Goal: Transaction & Acquisition: Purchase product/service

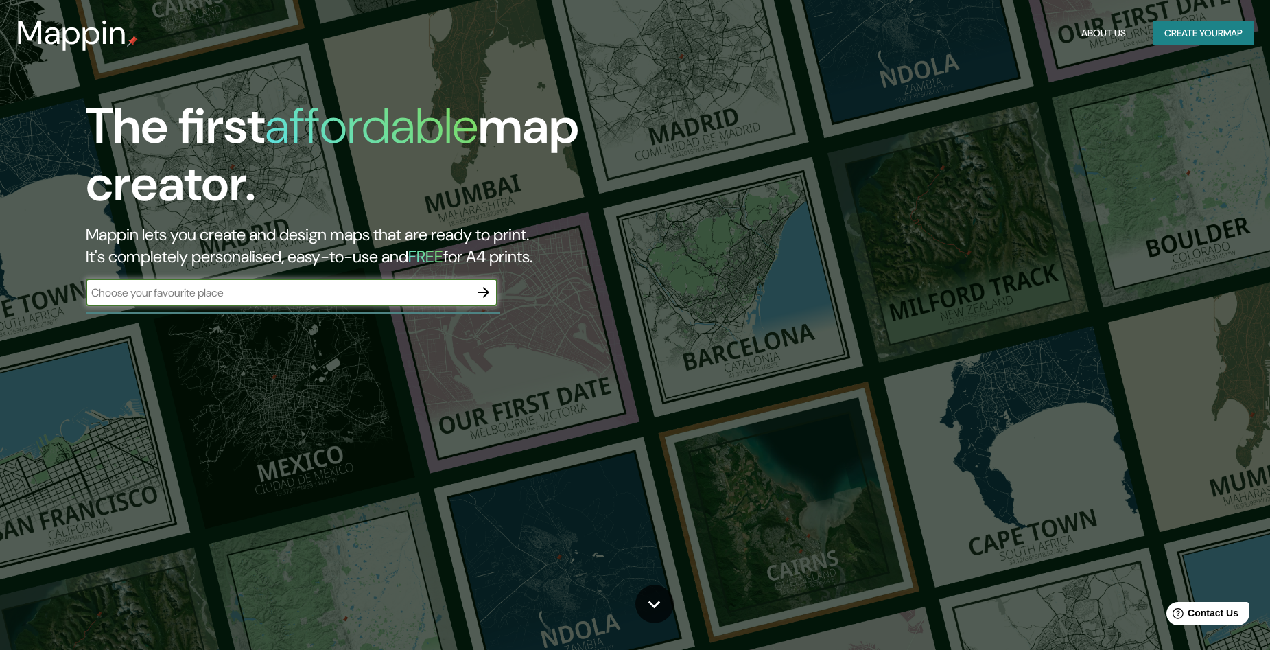
click at [387, 300] on input "text" at bounding box center [278, 293] width 384 height 16
type input "glew [GEOGRAPHIC_DATA]"
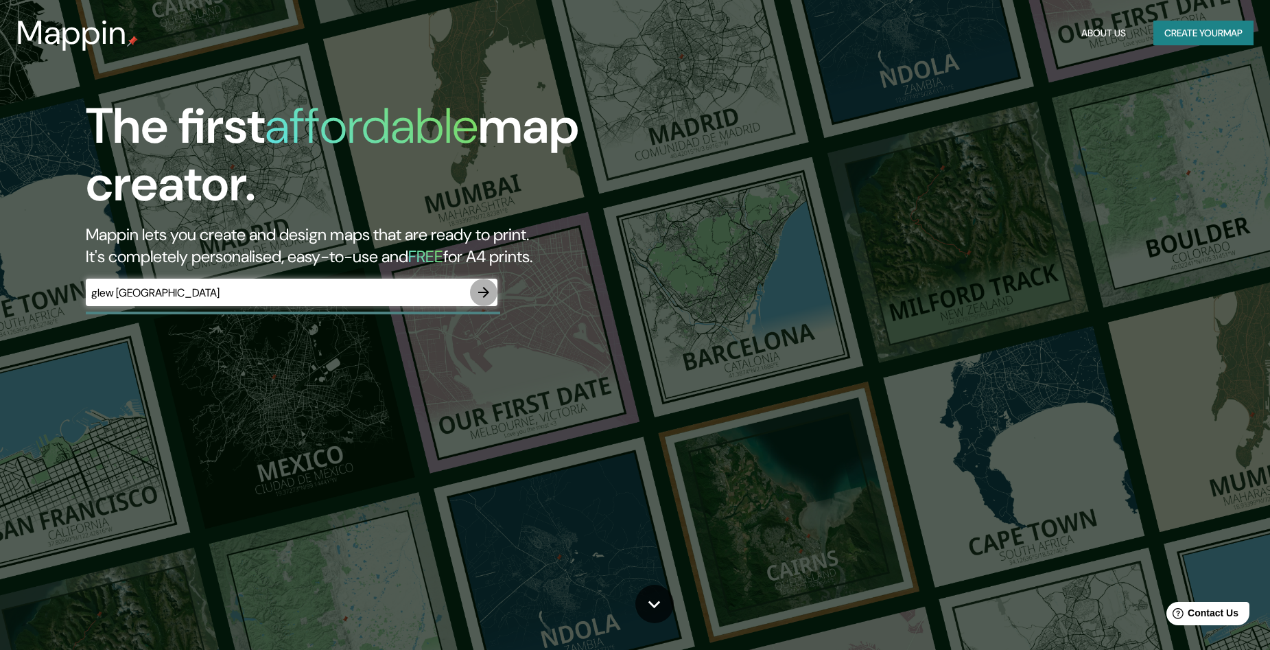
click at [484, 289] on icon "button" at bounding box center [483, 292] width 11 height 11
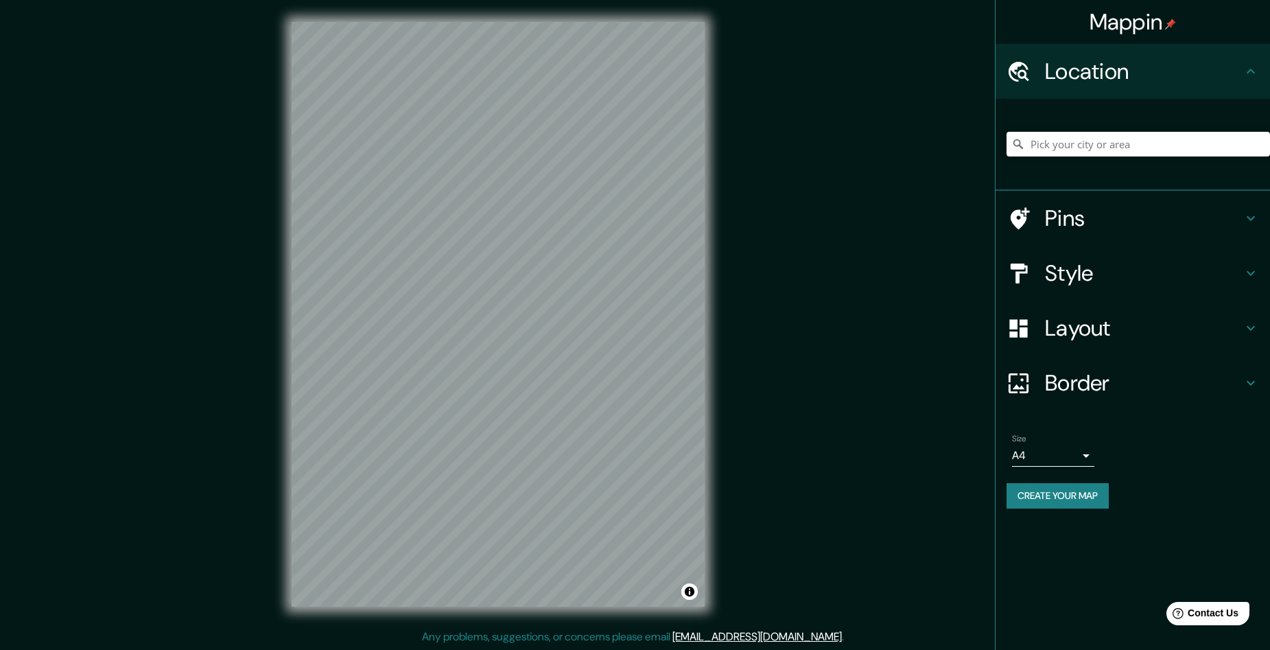
click at [1102, 331] on h4 "Layout" at bounding box center [1144, 327] width 198 height 27
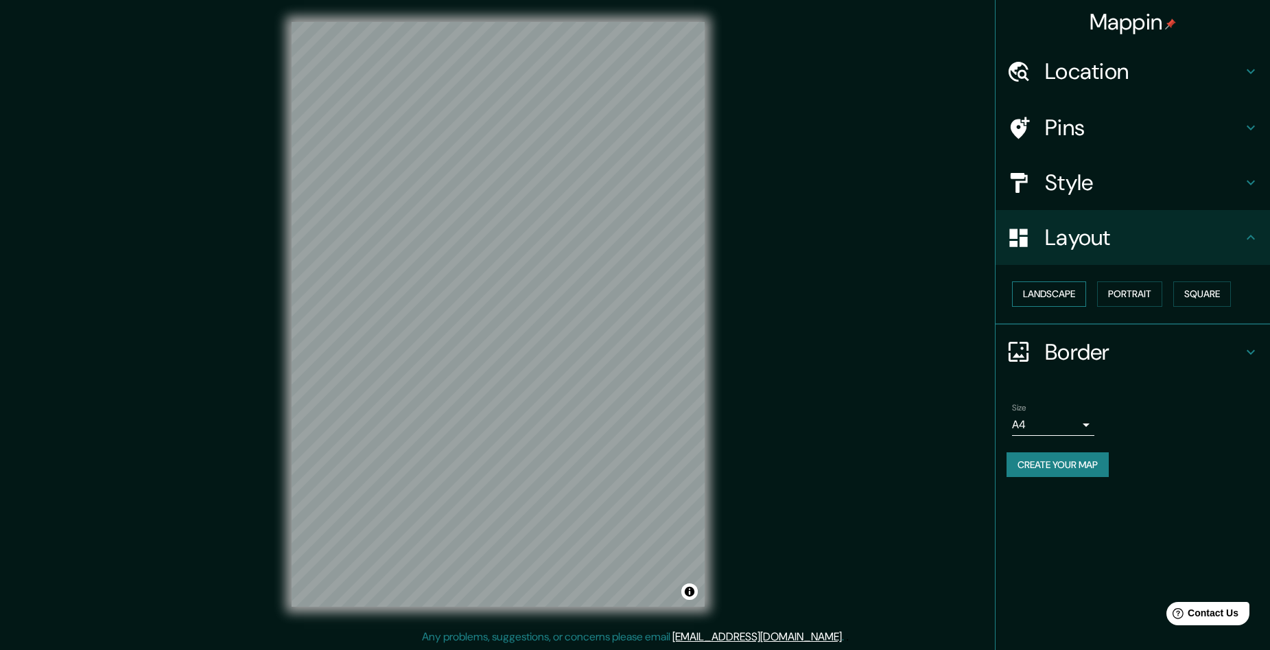
click at [1048, 294] on button "Landscape" at bounding box center [1049, 293] width 74 height 25
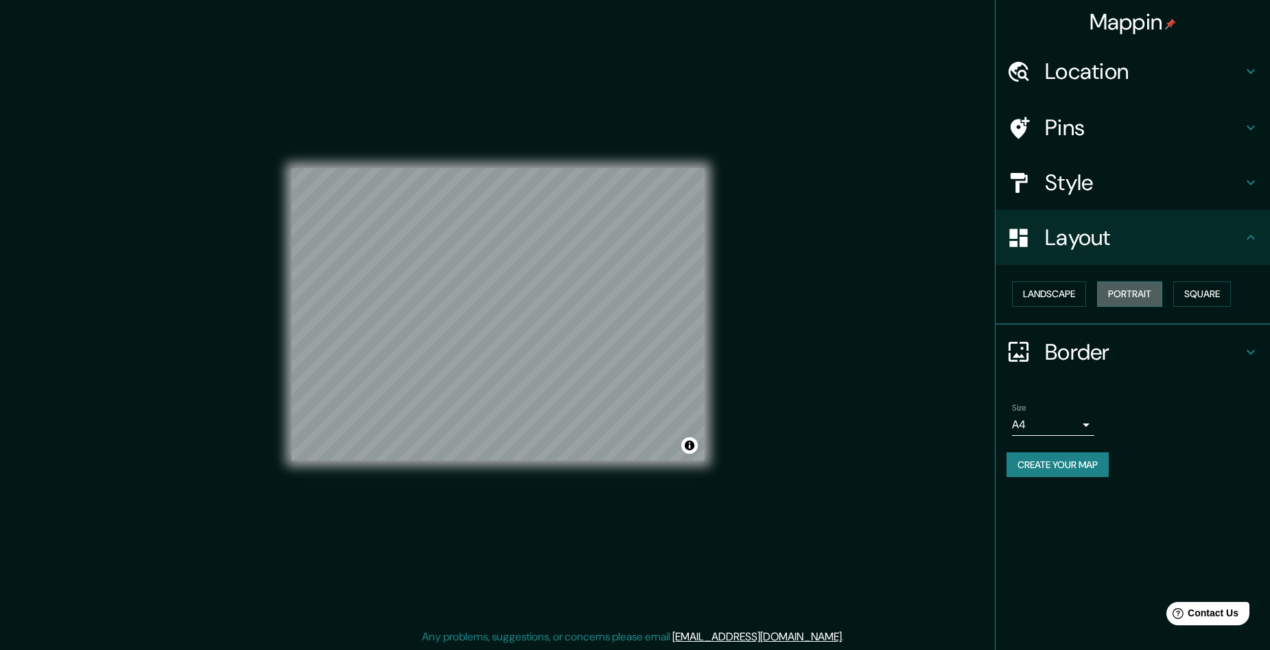
click at [1118, 292] on button "Portrait" at bounding box center [1129, 293] width 65 height 25
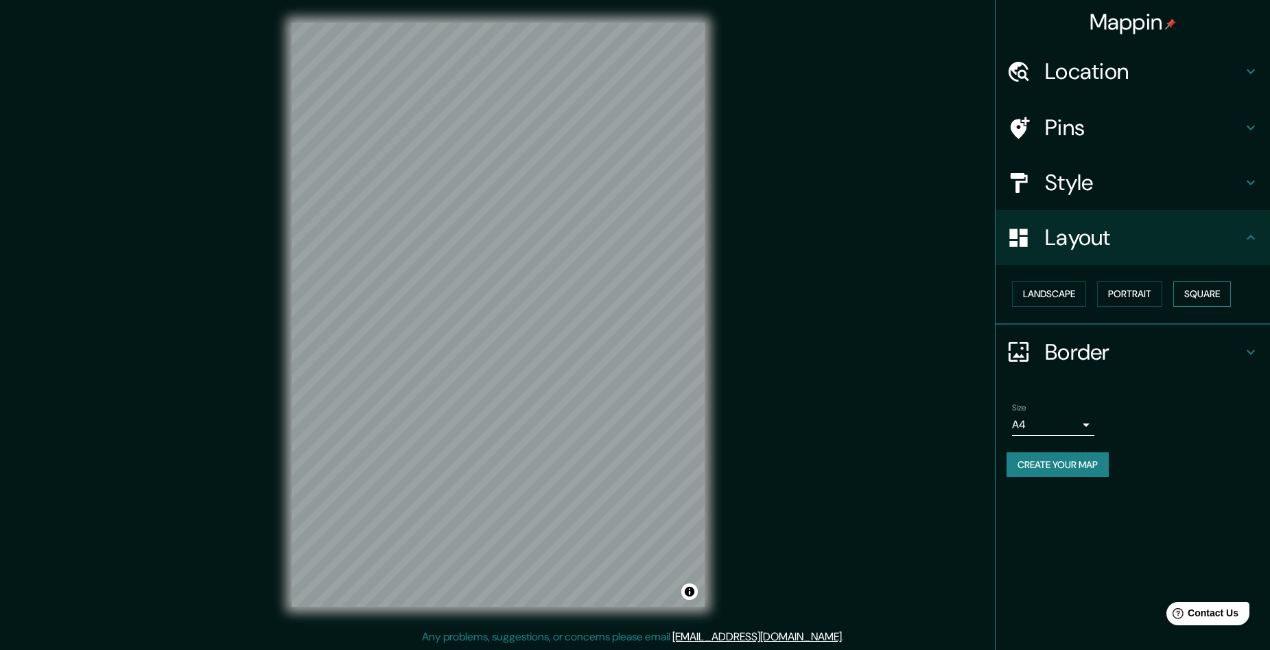
click at [1192, 287] on button "Square" at bounding box center [1202, 293] width 58 height 25
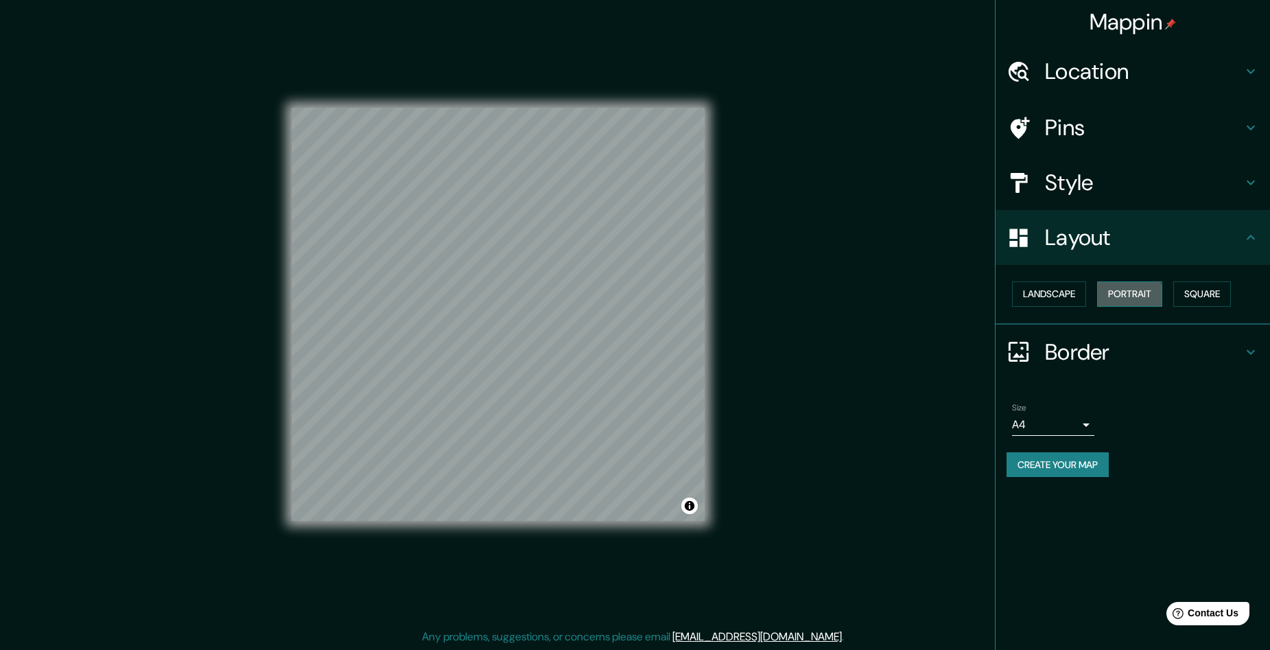
click at [1118, 296] on button "Portrait" at bounding box center [1129, 293] width 65 height 25
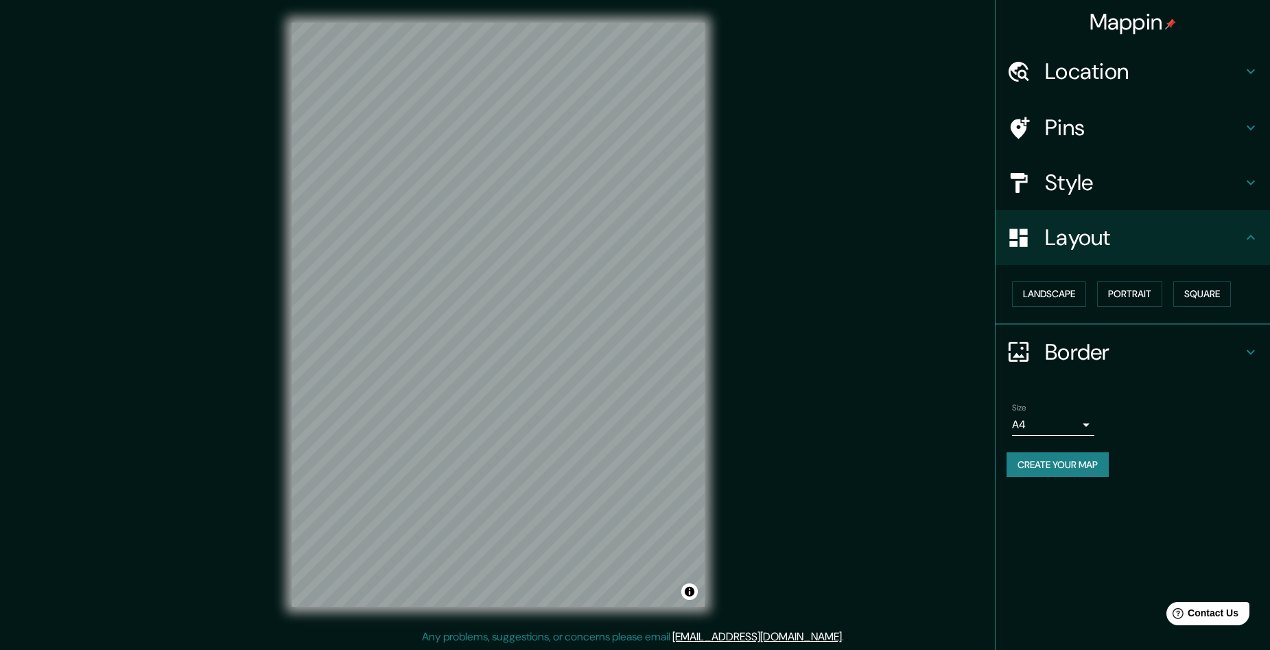
click at [1050, 357] on h4 "Border" at bounding box center [1144, 351] width 198 height 27
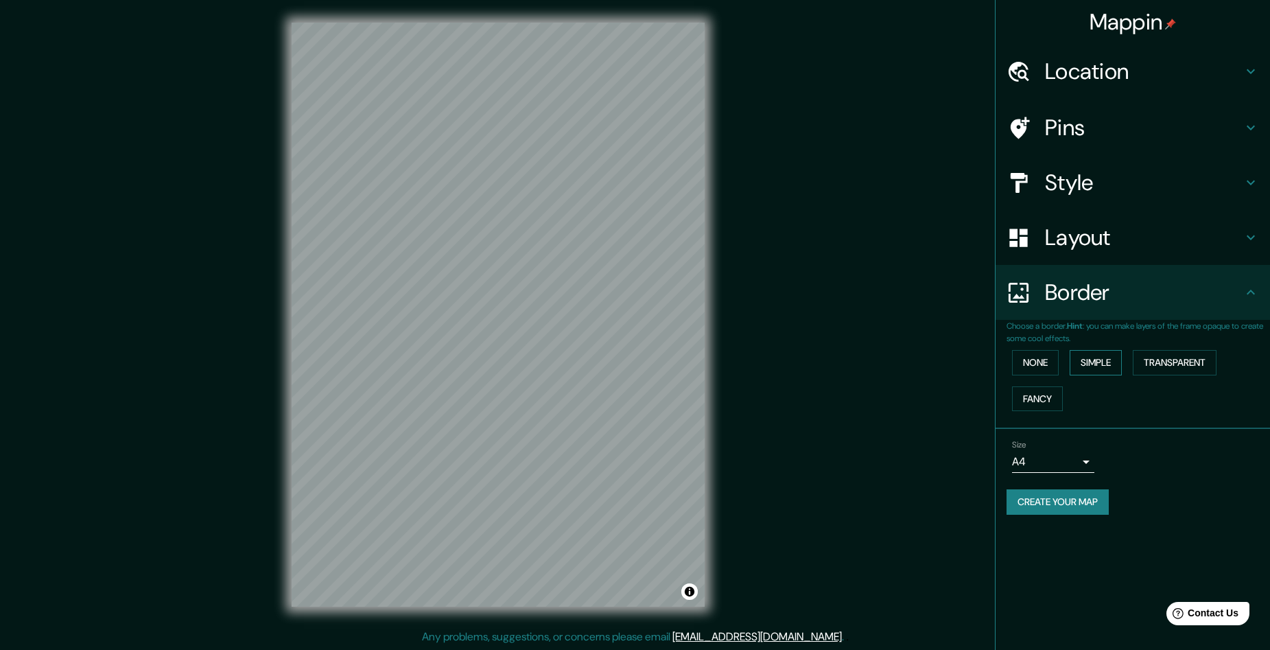
click at [1092, 361] on button "Simple" at bounding box center [1096, 362] width 52 height 25
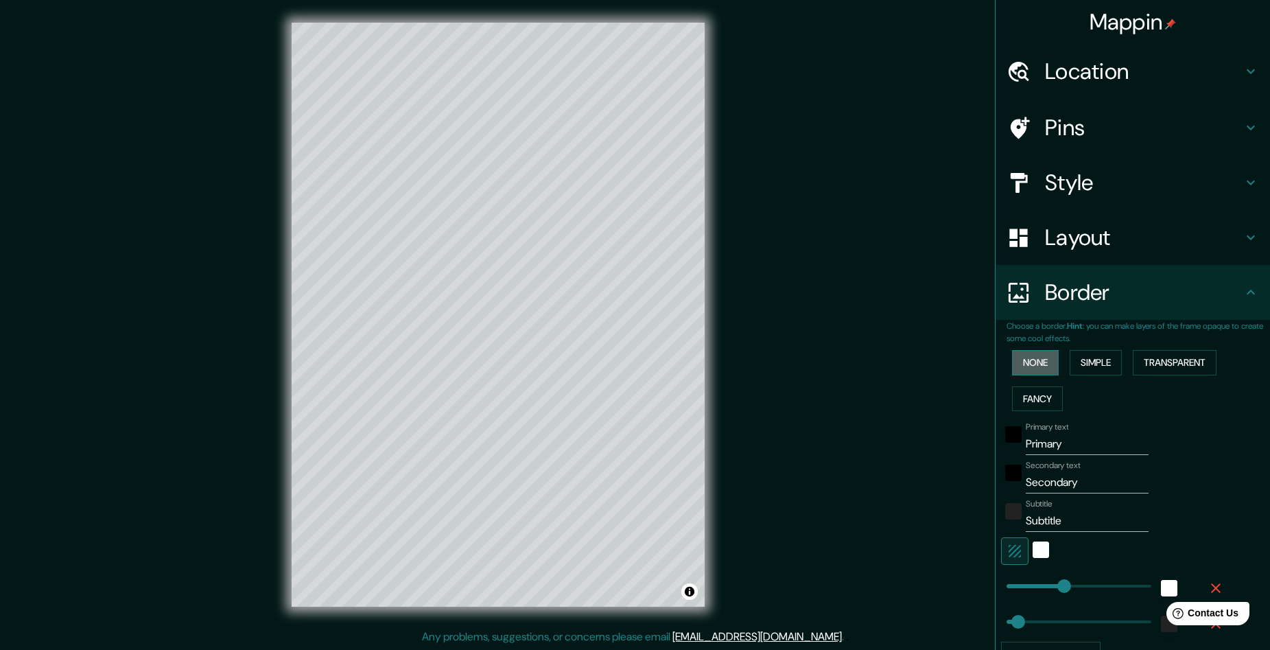
click at [1044, 360] on button "None" at bounding box center [1035, 362] width 47 height 25
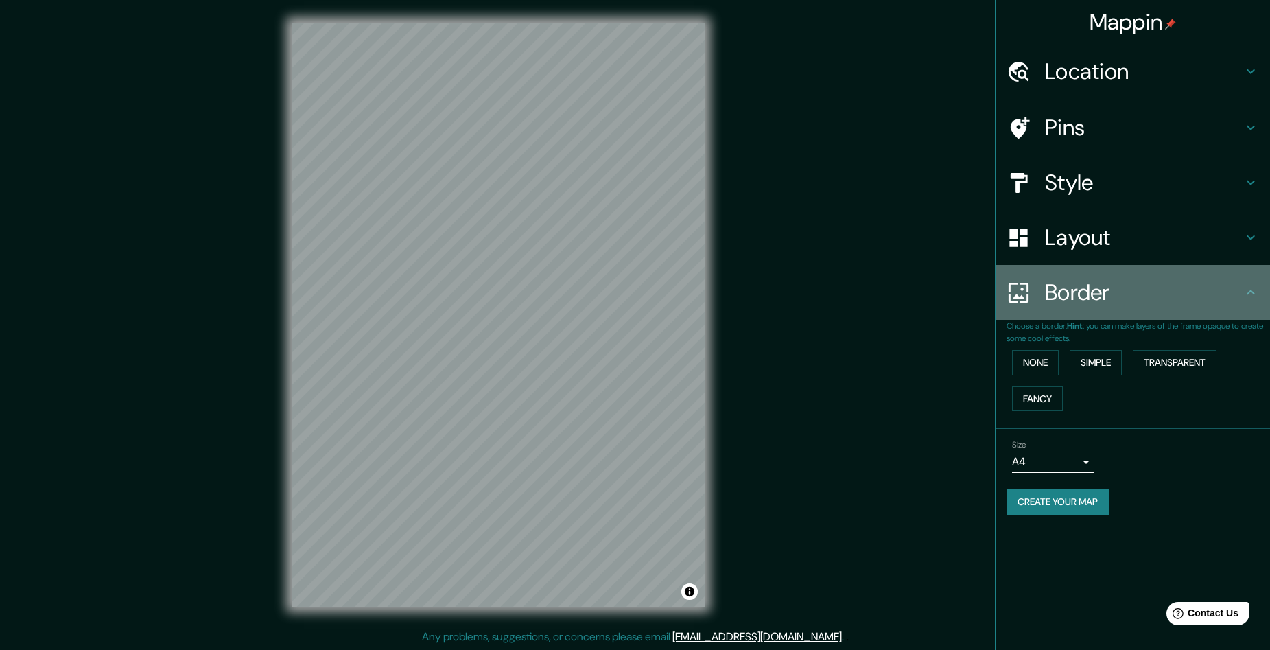
click at [1234, 304] on h4 "Border" at bounding box center [1144, 292] width 198 height 27
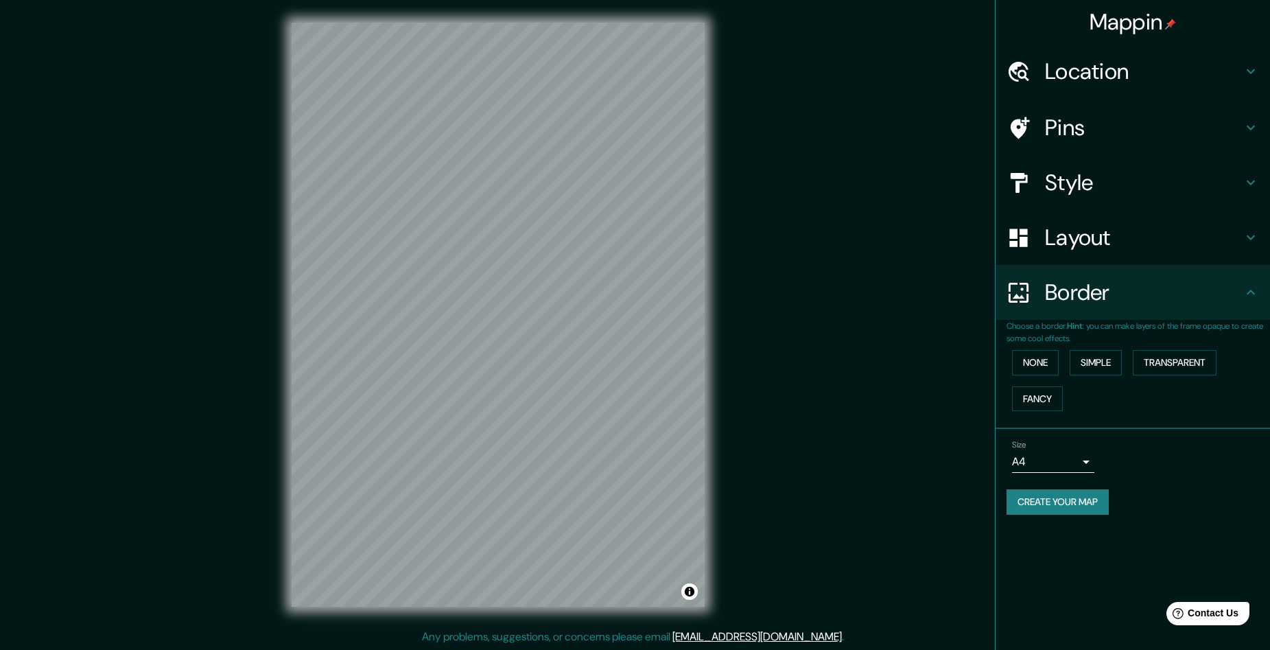
click at [1120, 71] on h4 "Location" at bounding box center [1144, 71] width 198 height 27
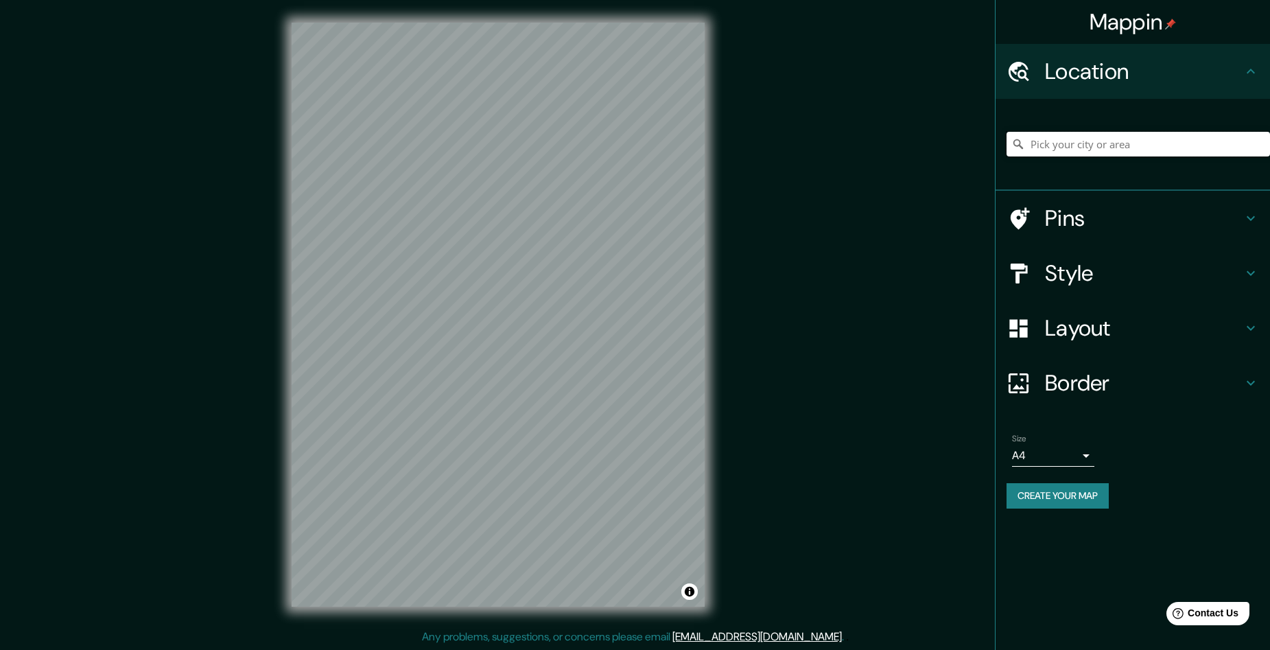
click at [1097, 148] on input "Pick your city or area" at bounding box center [1138, 144] width 263 height 25
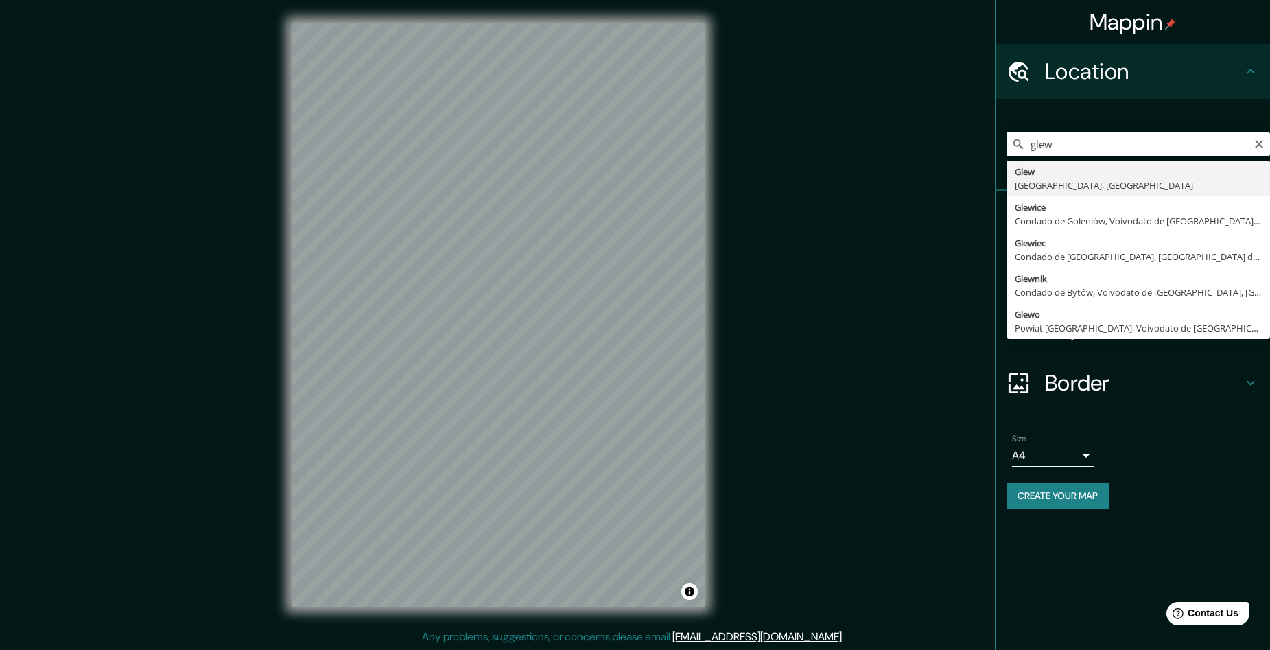
type input "Glew, [GEOGRAPHIC_DATA], [GEOGRAPHIC_DATA]"
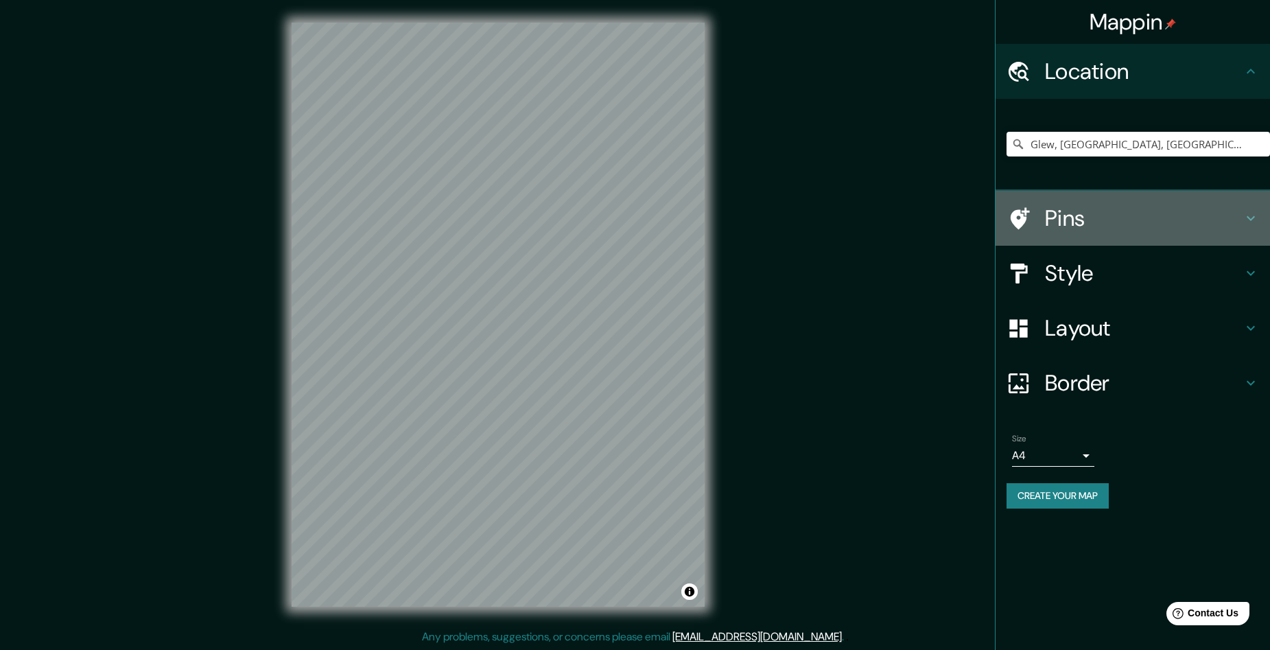
click at [1105, 211] on h4 "Pins" at bounding box center [1144, 217] width 198 height 27
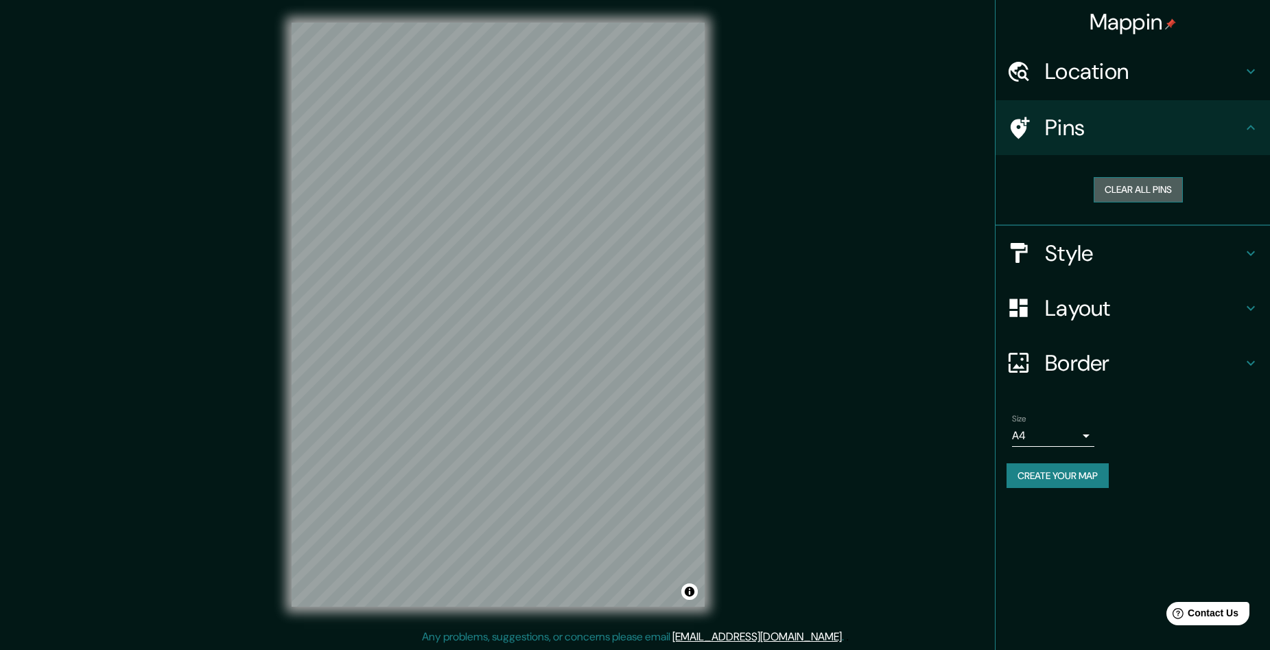
click at [1161, 189] on button "Clear all pins" at bounding box center [1138, 189] width 89 height 25
click at [1254, 134] on icon at bounding box center [1251, 127] width 16 height 16
click at [1147, 246] on h4 "Style" at bounding box center [1144, 252] width 198 height 27
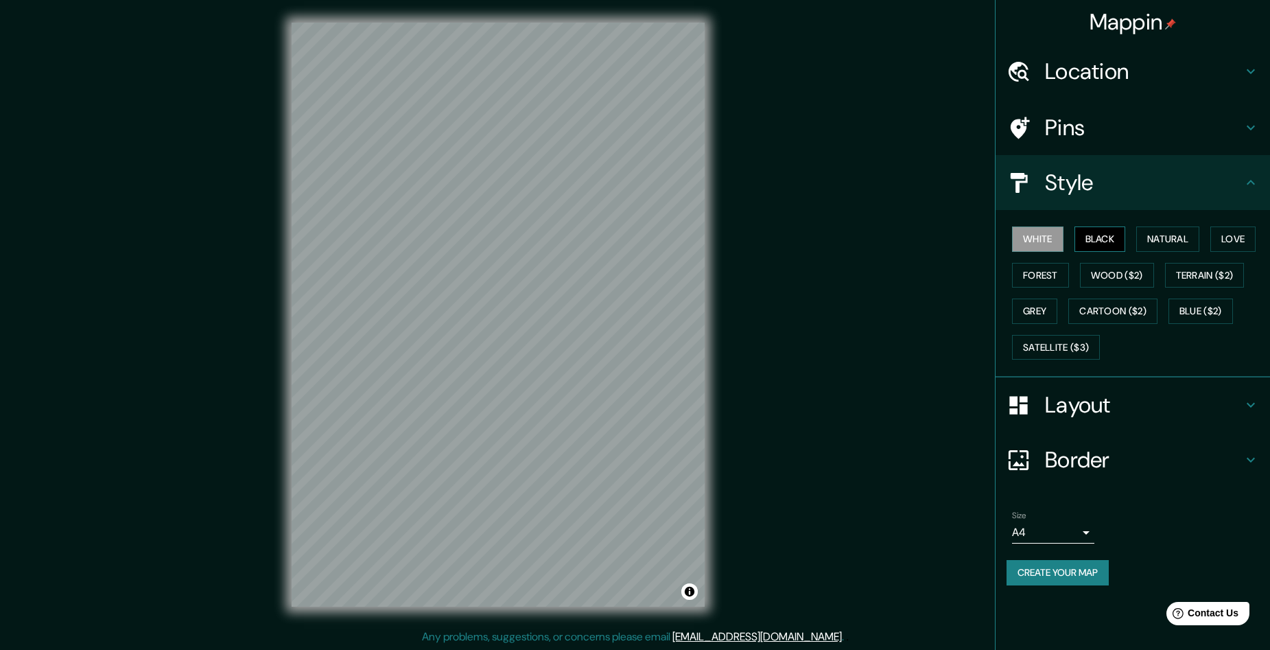
click at [1113, 237] on button "Black" at bounding box center [1099, 238] width 51 height 25
click at [1157, 241] on button "Natural" at bounding box center [1167, 238] width 63 height 25
click at [1230, 245] on button "Love" at bounding box center [1232, 238] width 45 height 25
click at [1118, 273] on button "Wood ($2)" at bounding box center [1117, 275] width 74 height 25
click at [1037, 283] on button "Forest" at bounding box center [1040, 275] width 57 height 25
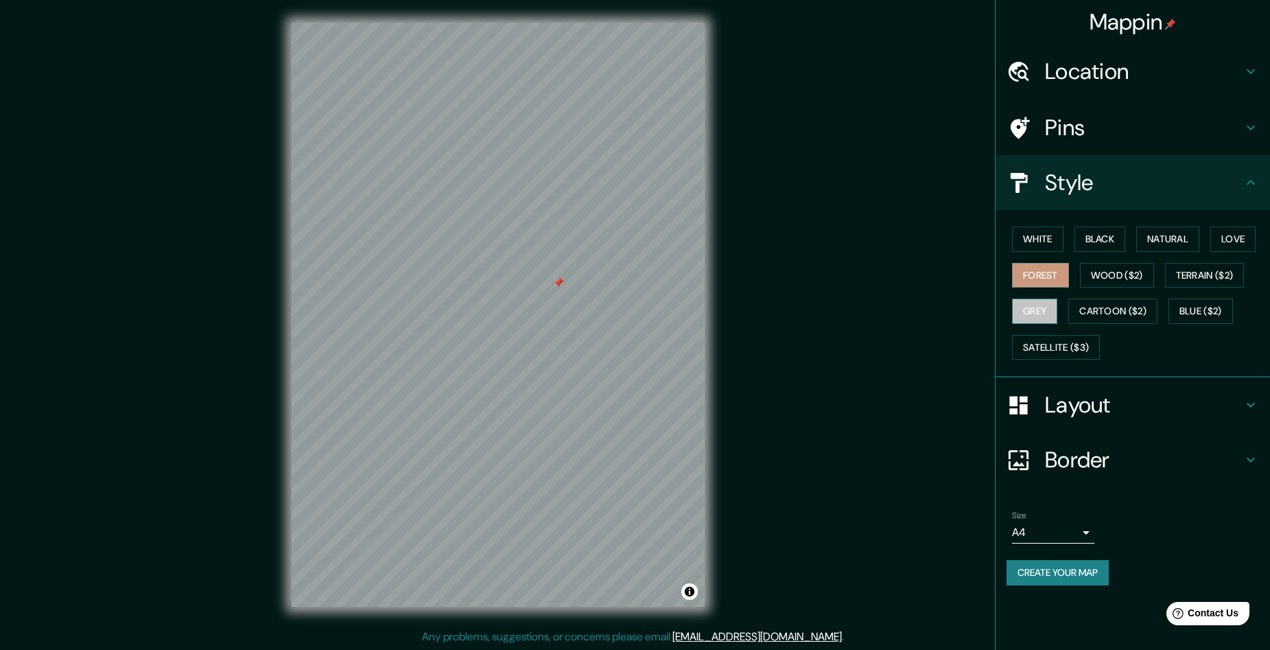
click at [1048, 315] on button "Grey" at bounding box center [1034, 310] width 45 height 25
click at [1093, 312] on button "Cartoon ($2)" at bounding box center [1112, 310] width 89 height 25
click at [1180, 309] on button "Blue ($2)" at bounding box center [1200, 310] width 64 height 25
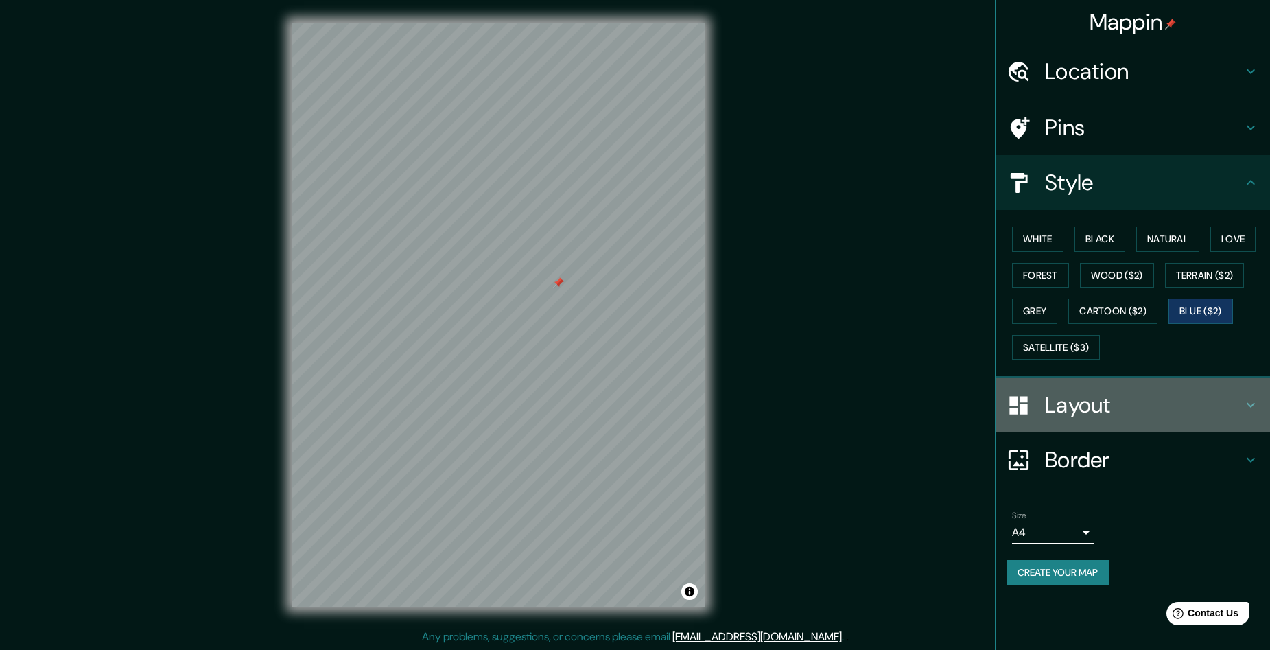
click at [1070, 412] on h4 "Layout" at bounding box center [1144, 404] width 198 height 27
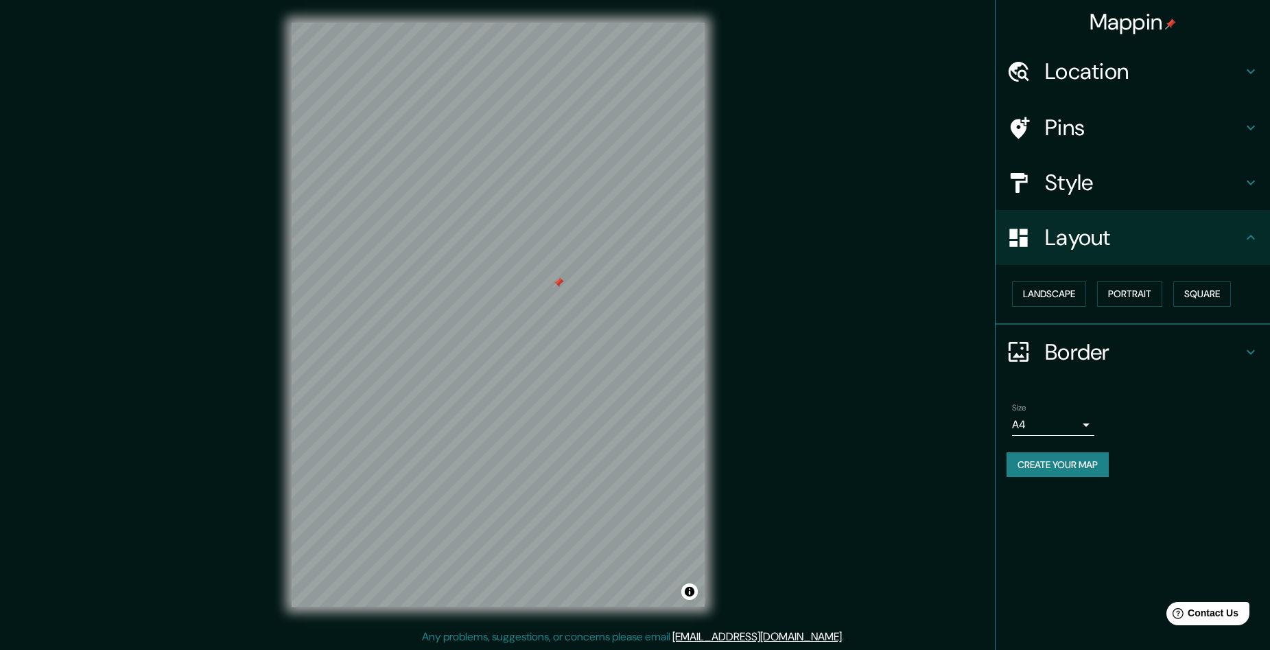
click at [1151, 245] on h4 "Layout" at bounding box center [1144, 237] width 198 height 27
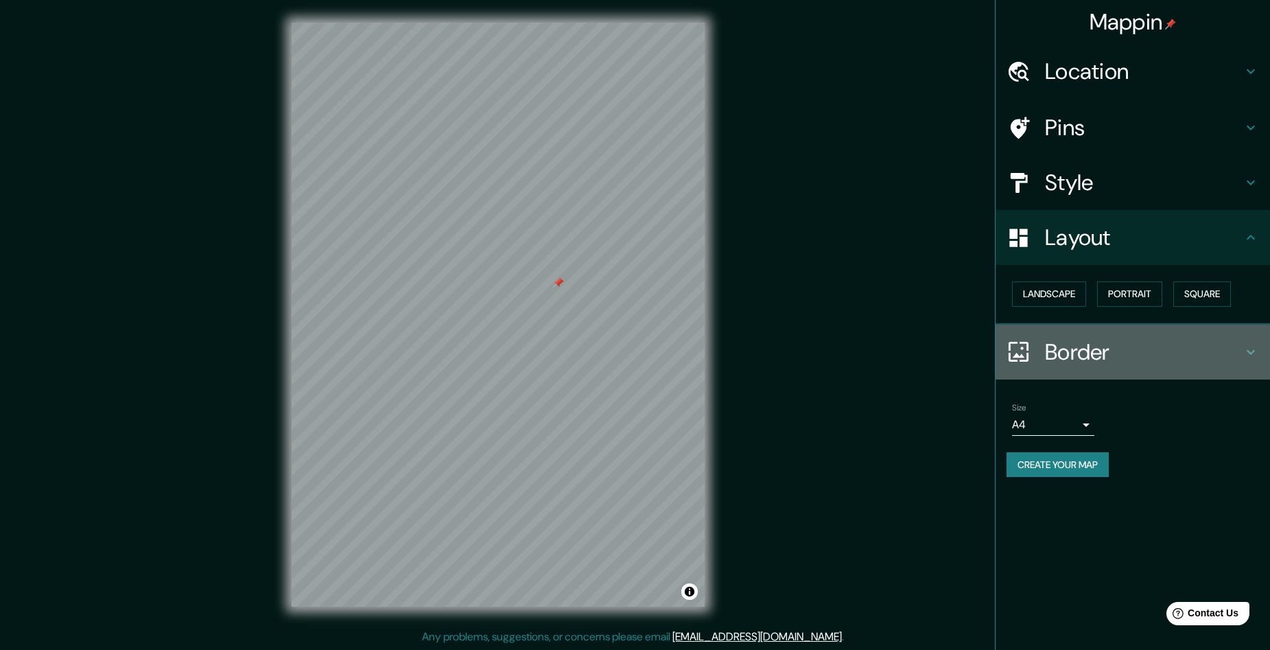
click at [1079, 354] on h4 "Border" at bounding box center [1144, 351] width 198 height 27
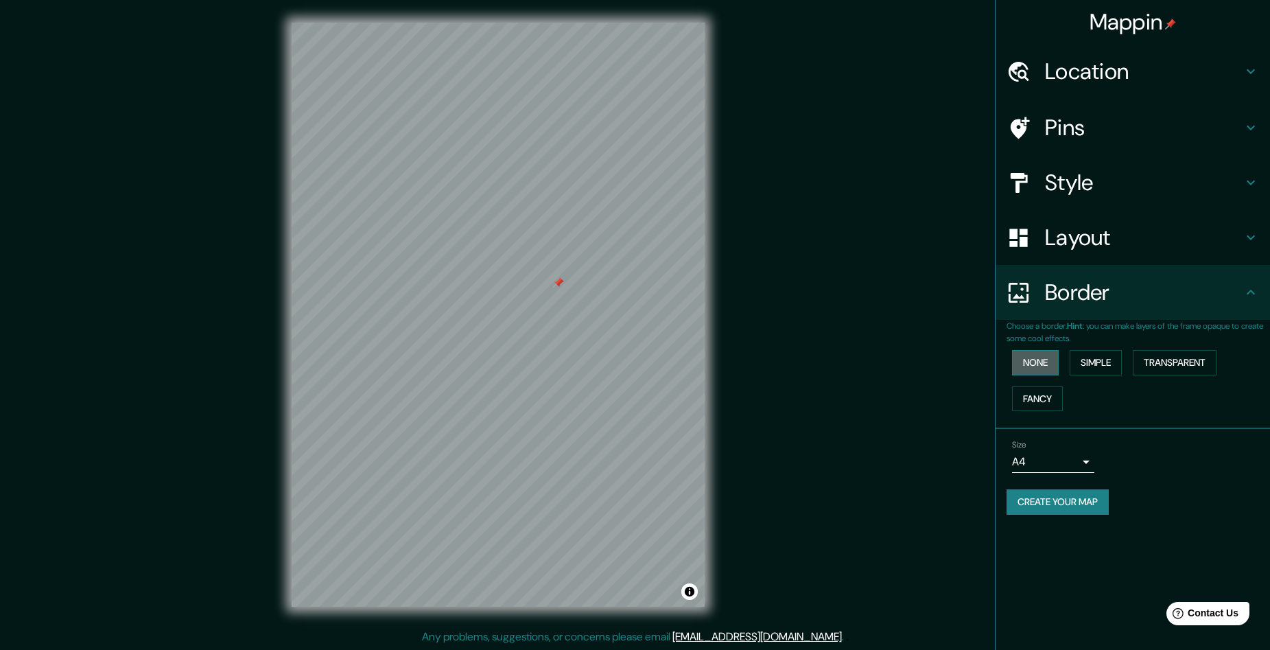
click at [1039, 365] on button "None" at bounding box center [1035, 362] width 47 height 25
click at [1101, 364] on button "Simple" at bounding box center [1096, 362] width 52 height 25
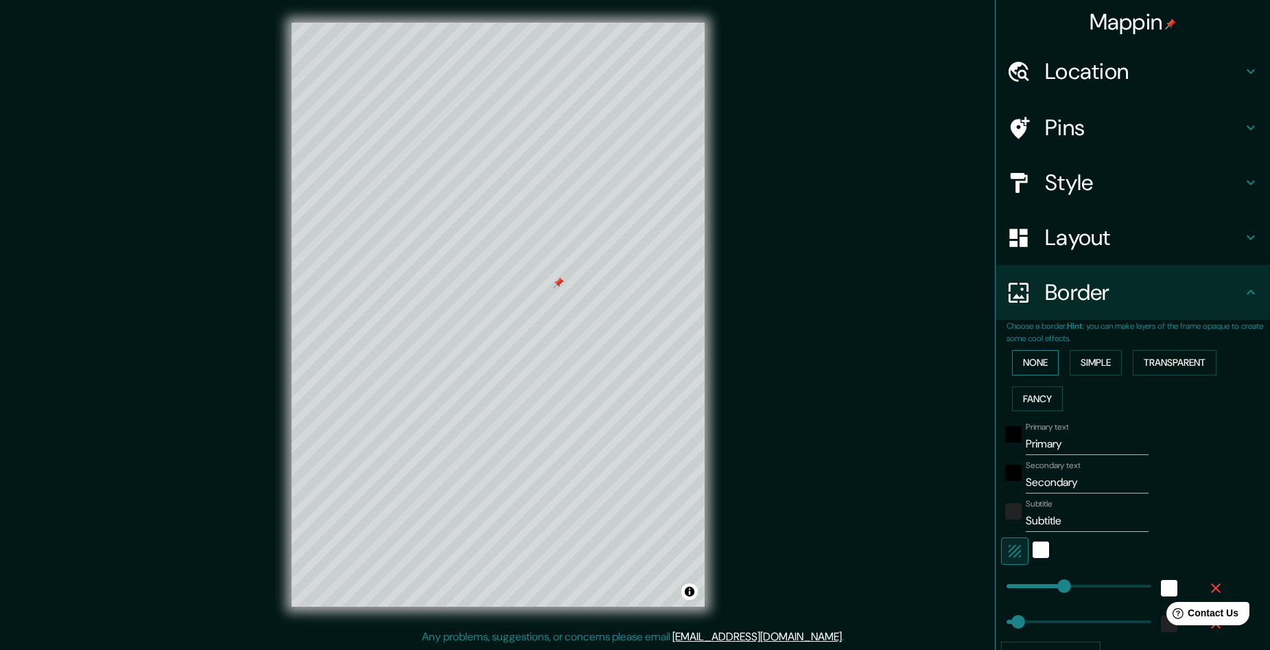
click at [1017, 365] on button "None" at bounding box center [1035, 362] width 47 height 25
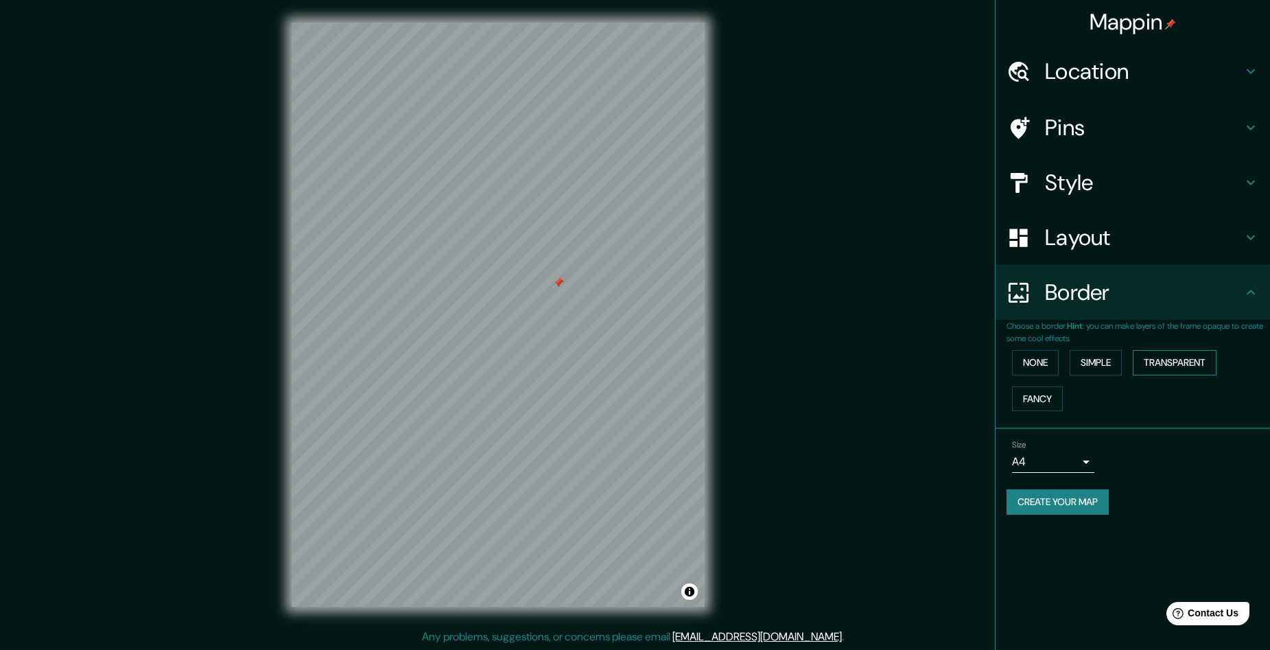
click at [1179, 365] on button "Transparent" at bounding box center [1175, 362] width 84 height 25
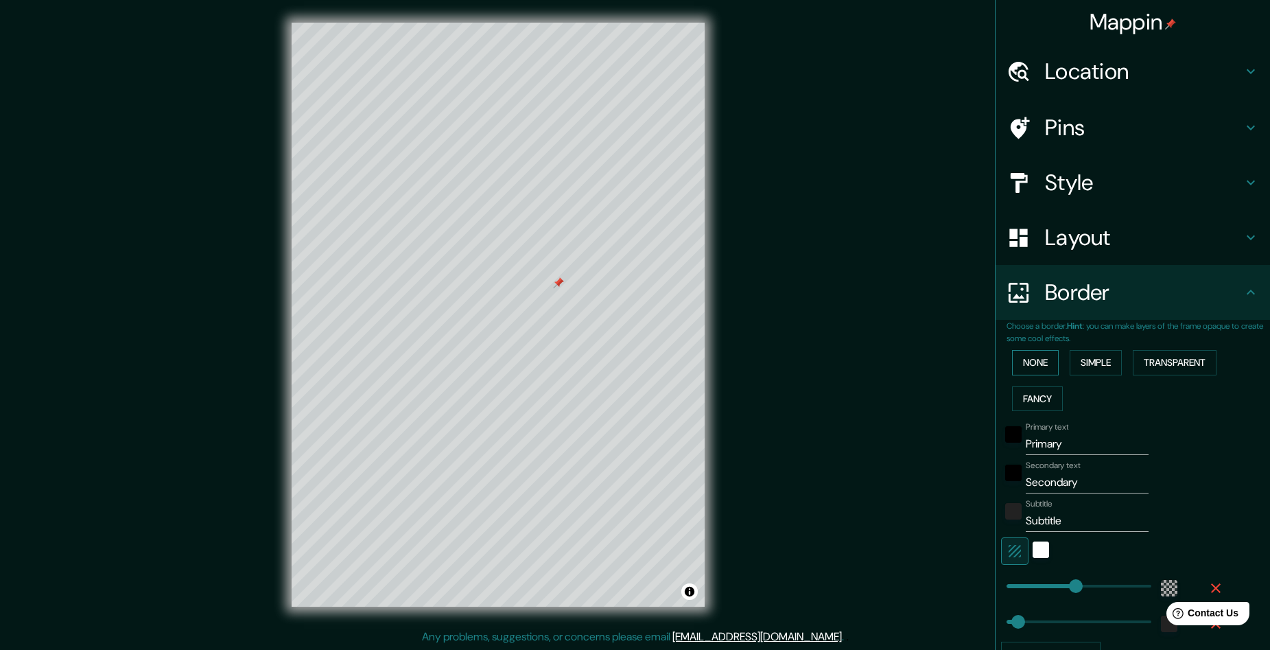
click at [1036, 370] on button "None" at bounding box center [1035, 362] width 47 height 25
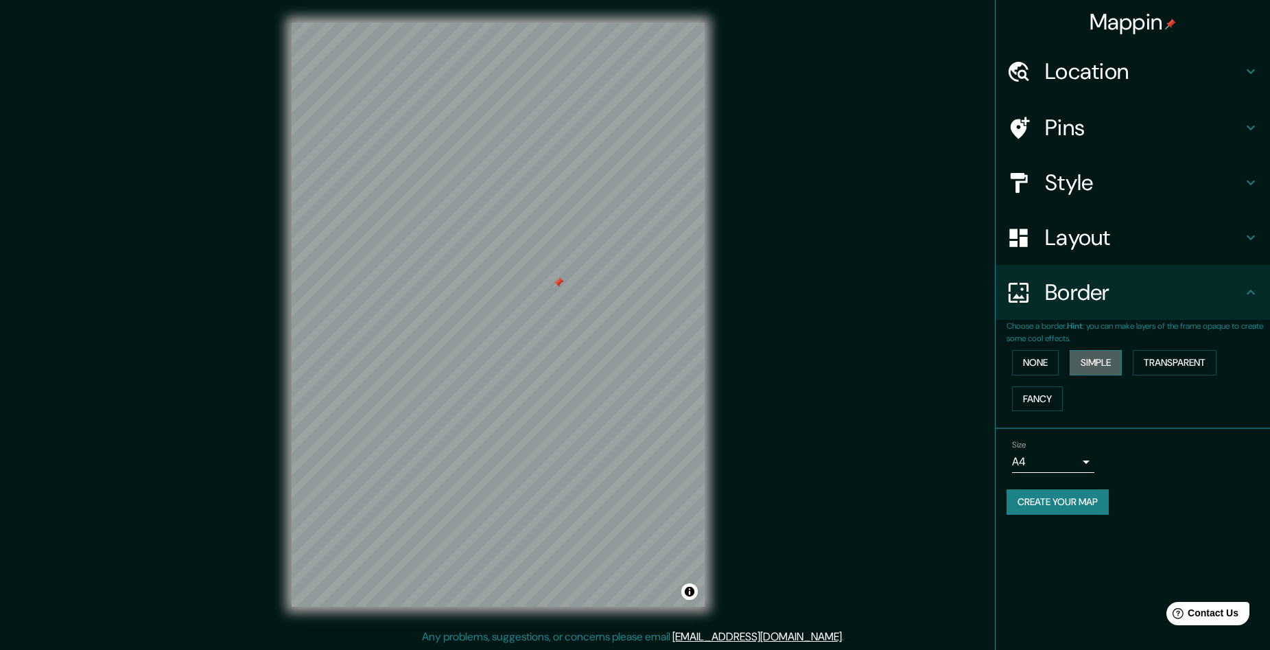
click at [1098, 360] on button "Simple" at bounding box center [1096, 362] width 52 height 25
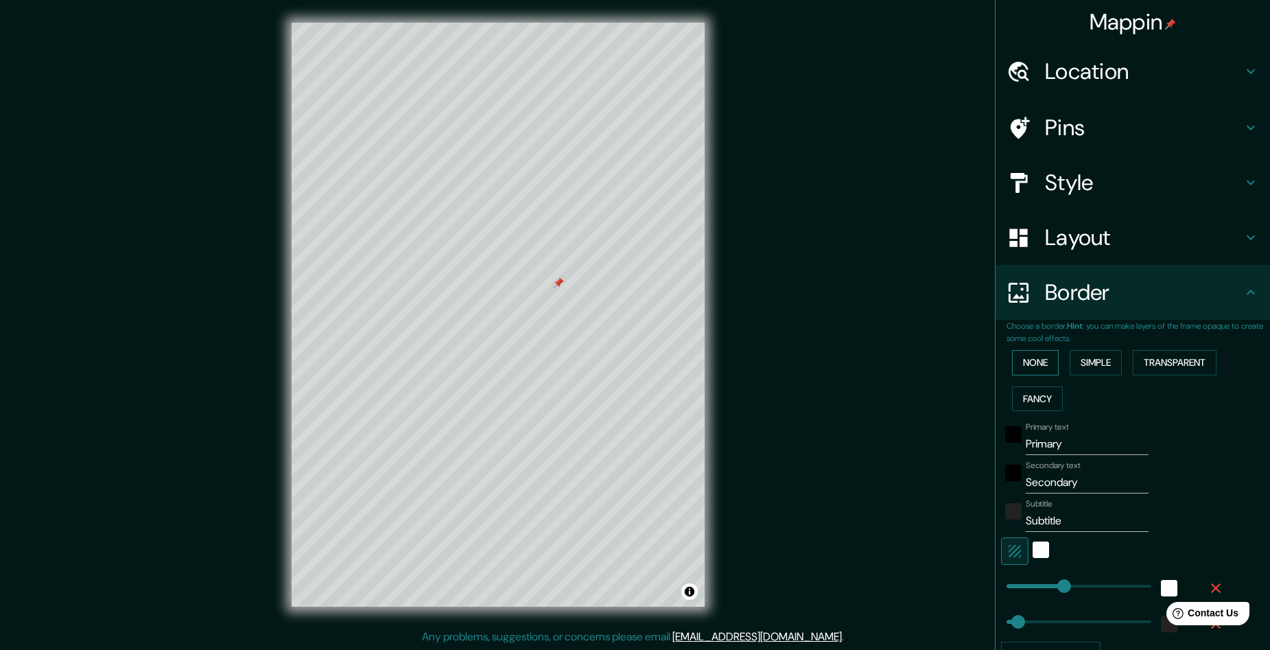
click at [1024, 360] on button "None" at bounding box center [1035, 362] width 47 height 25
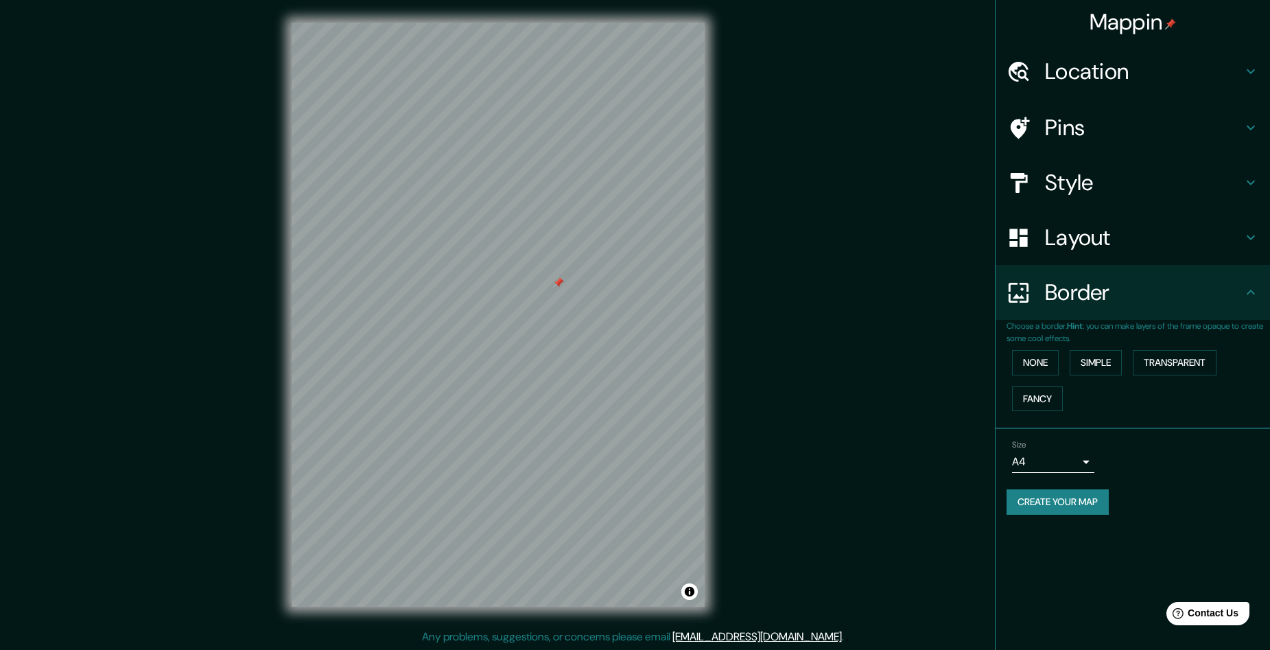
click at [1066, 462] on body "Mappin Location [GEOGRAPHIC_DATA], [GEOGRAPHIC_DATA], [GEOGRAPHIC_DATA] Pins St…" at bounding box center [635, 325] width 1270 height 650
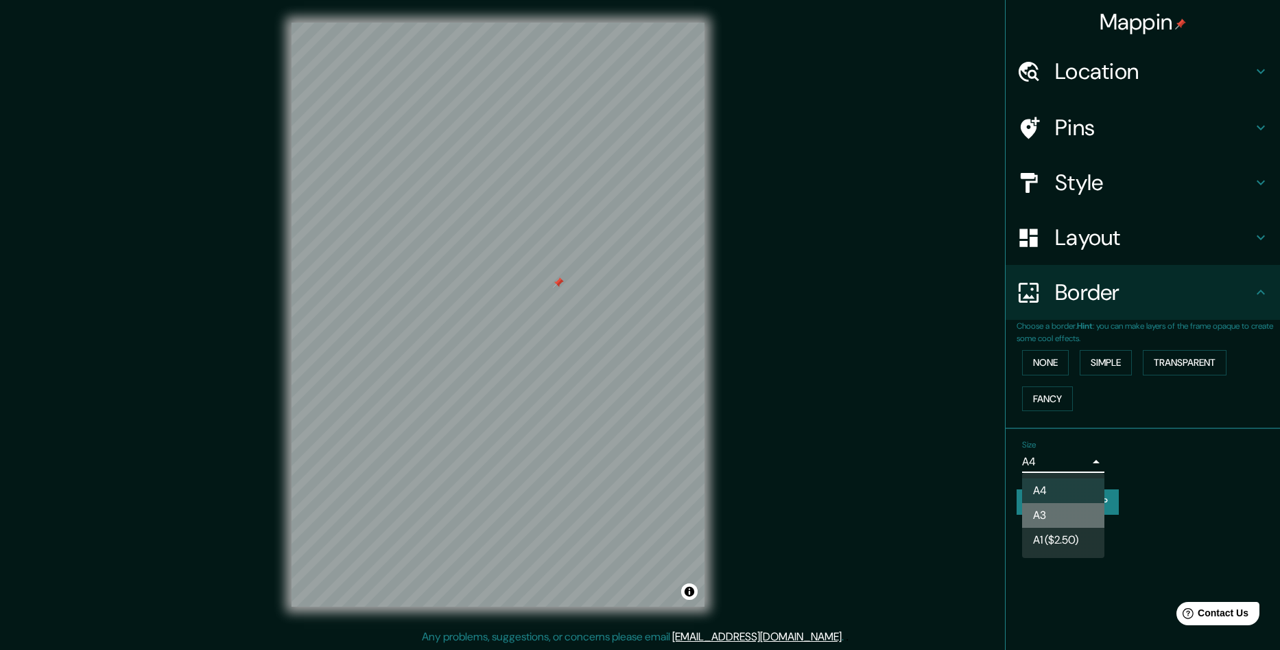
click at [1048, 511] on li "A3" at bounding box center [1063, 515] width 82 height 25
type input "a4"
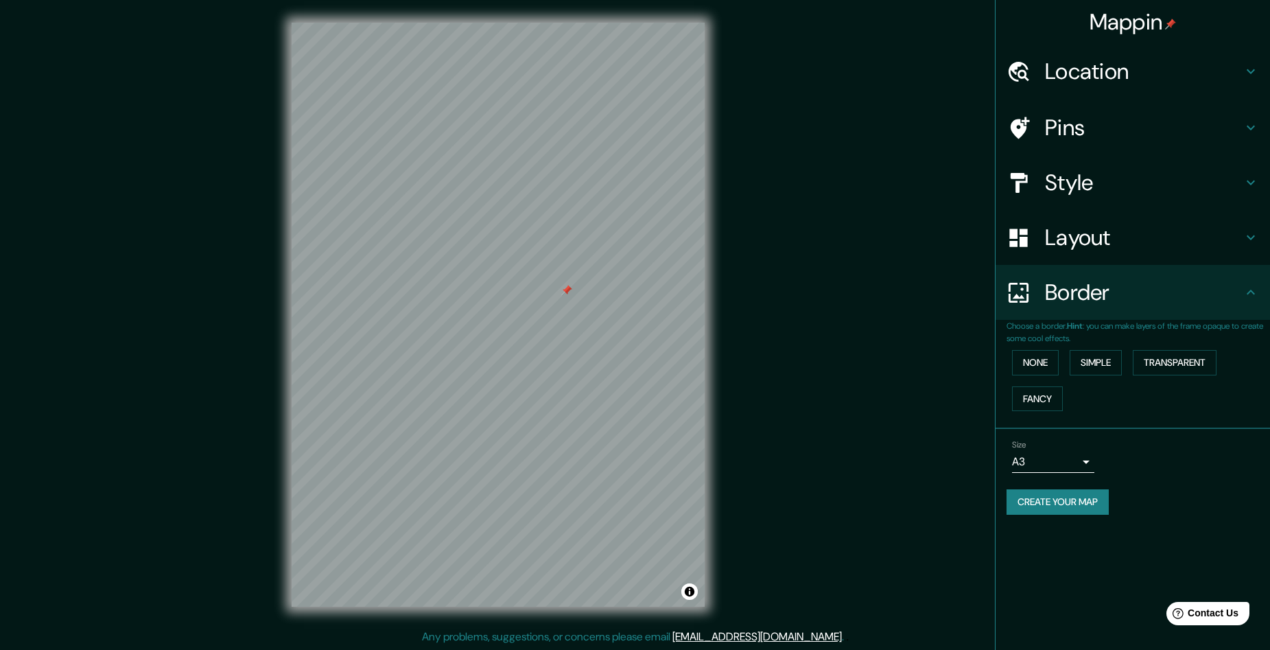
click at [568, 289] on div at bounding box center [566, 290] width 11 height 11
click at [1143, 113] on div "Pins" at bounding box center [1133, 127] width 274 height 55
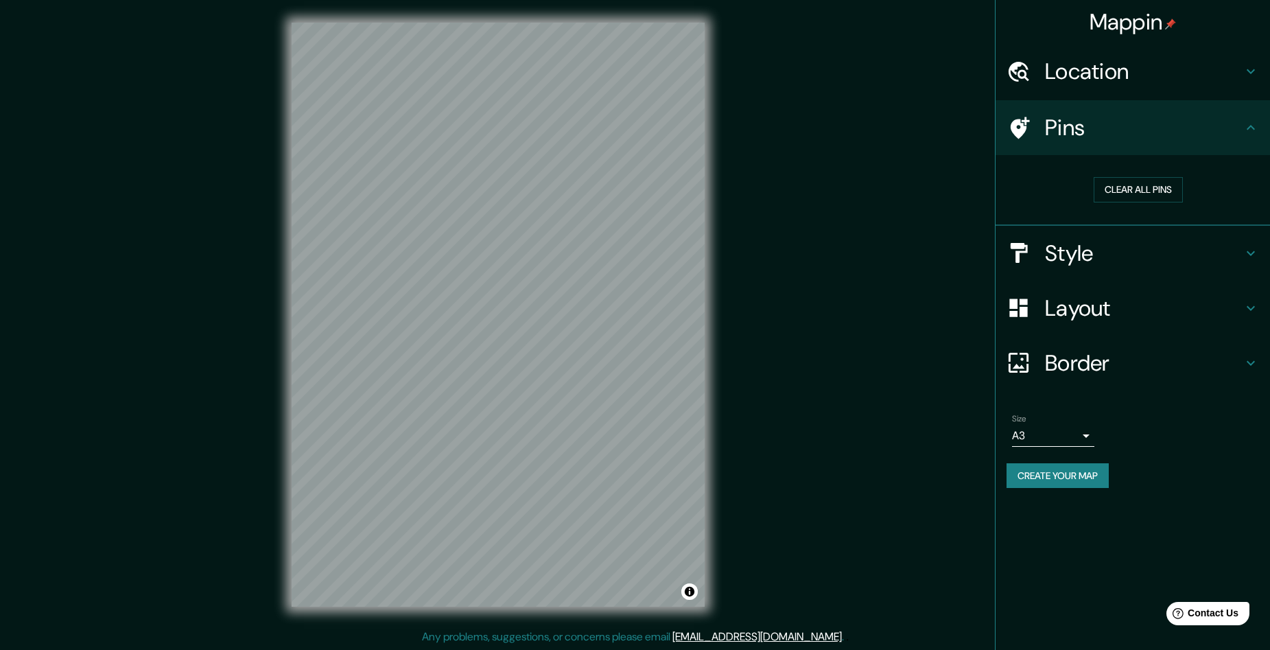
click at [1101, 133] on h4 "Pins" at bounding box center [1144, 127] width 198 height 27
click at [1257, 130] on icon at bounding box center [1251, 127] width 16 height 16
click at [1101, 262] on h4 "Style" at bounding box center [1144, 252] width 198 height 27
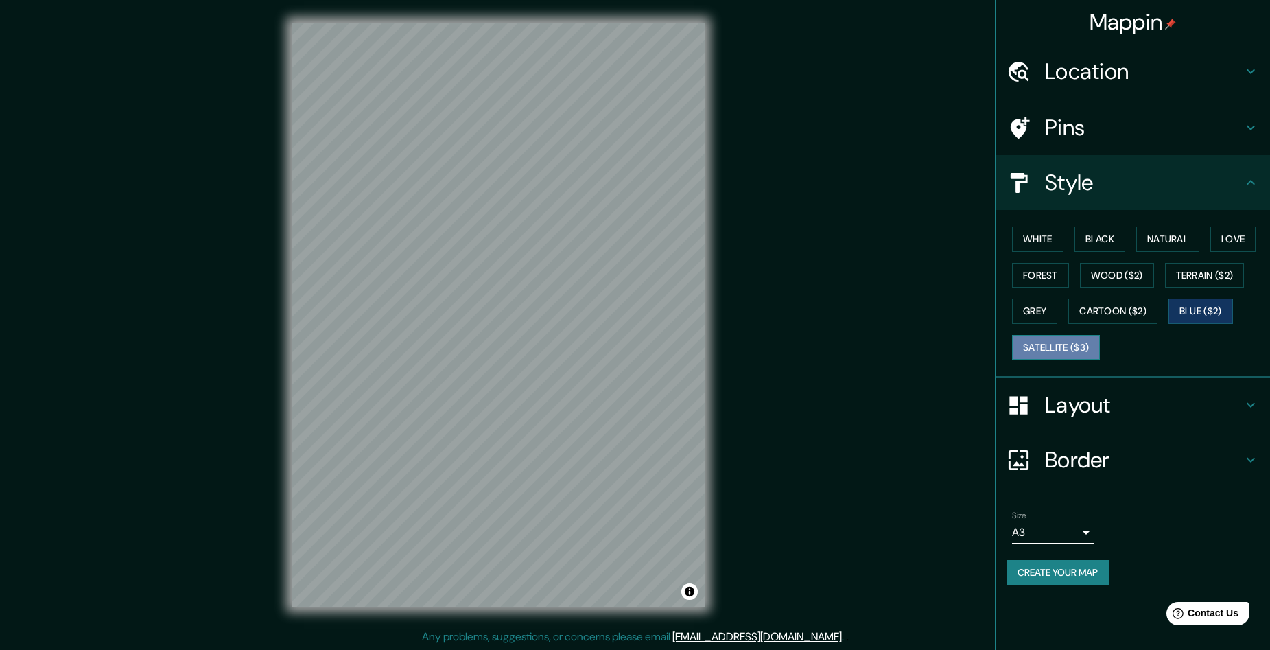
drag, startPoint x: 1051, startPoint y: 347, endPoint x: 1068, endPoint y: 335, distance: 20.6
click at [1050, 347] on button "Satellite ($3)" at bounding box center [1056, 347] width 88 height 25
click at [1114, 312] on button "Cartoon ($2)" at bounding box center [1112, 310] width 89 height 25
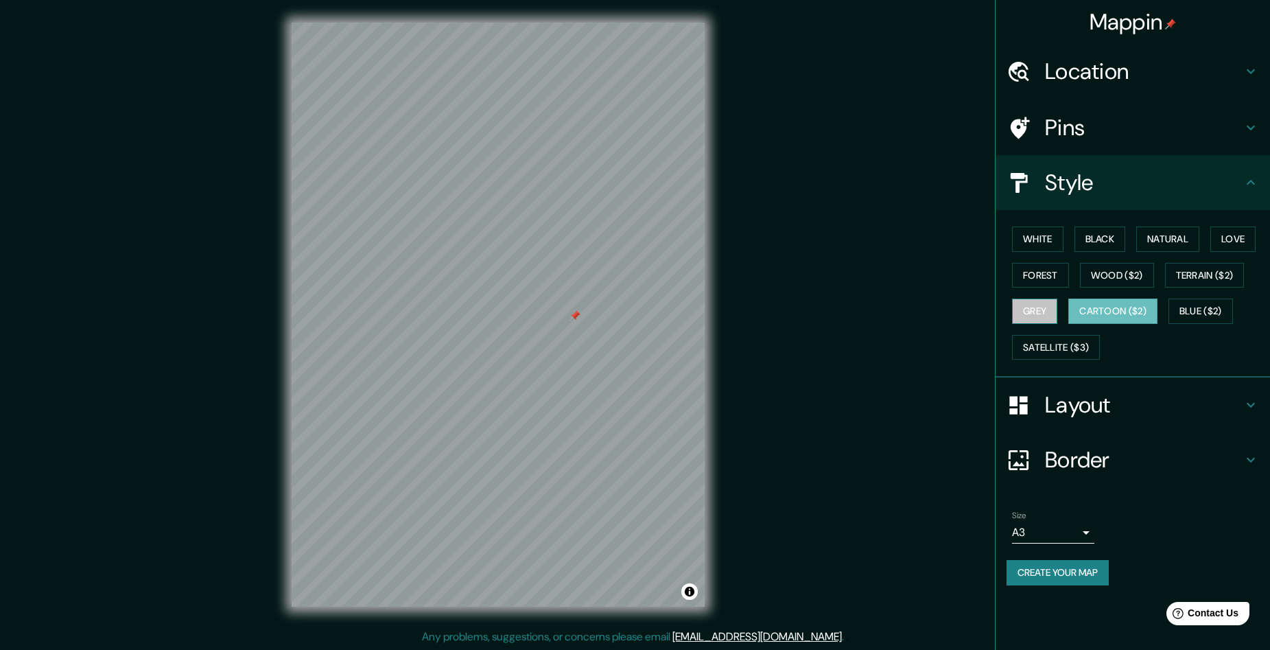
click at [1044, 314] on button "Grey" at bounding box center [1034, 310] width 45 height 25
click at [1208, 273] on button "Terrain ($2)" at bounding box center [1205, 275] width 80 height 25
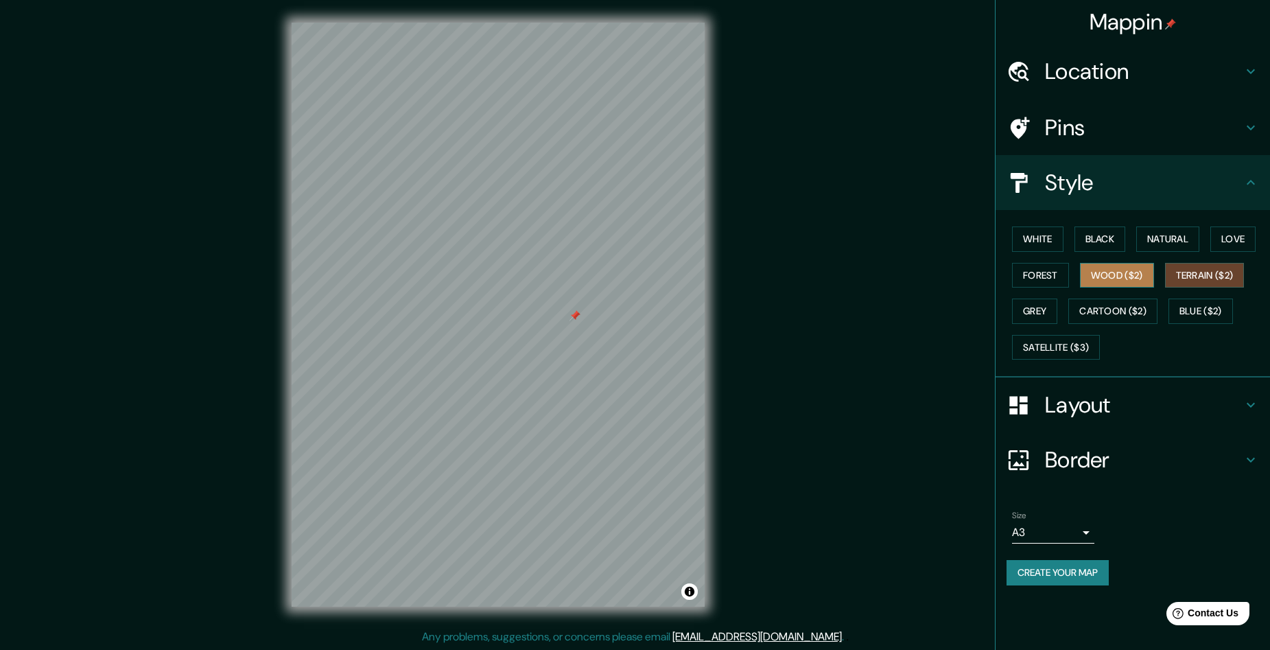
click at [1133, 277] on button "Wood ($2)" at bounding box center [1117, 275] width 74 height 25
click at [1204, 309] on button "Blue ($2)" at bounding box center [1200, 310] width 64 height 25
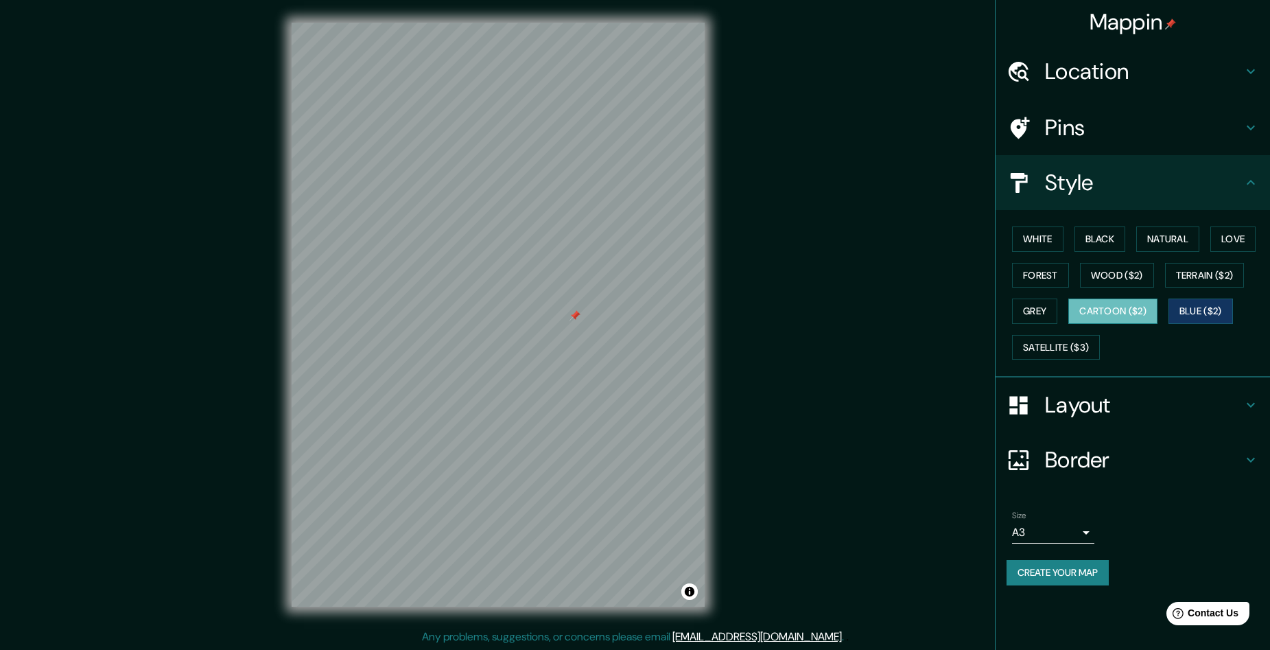
click at [1126, 311] on button "Cartoon ($2)" at bounding box center [1112, 310] width 89 height 25
click at [1037, 312] on button "Grey" at bounding box center [1034, 310] width 45 height 25
click at [1049, 274] on button "Forest" at bounding box center [1040, 275] width 57 height 25
click at [1033, 239] on button "White" at bounding box center [1037, 238] width 51 height 25
click at [1079, 242] on button "Black" at bounding box center [1099, 238] width 51 height 25
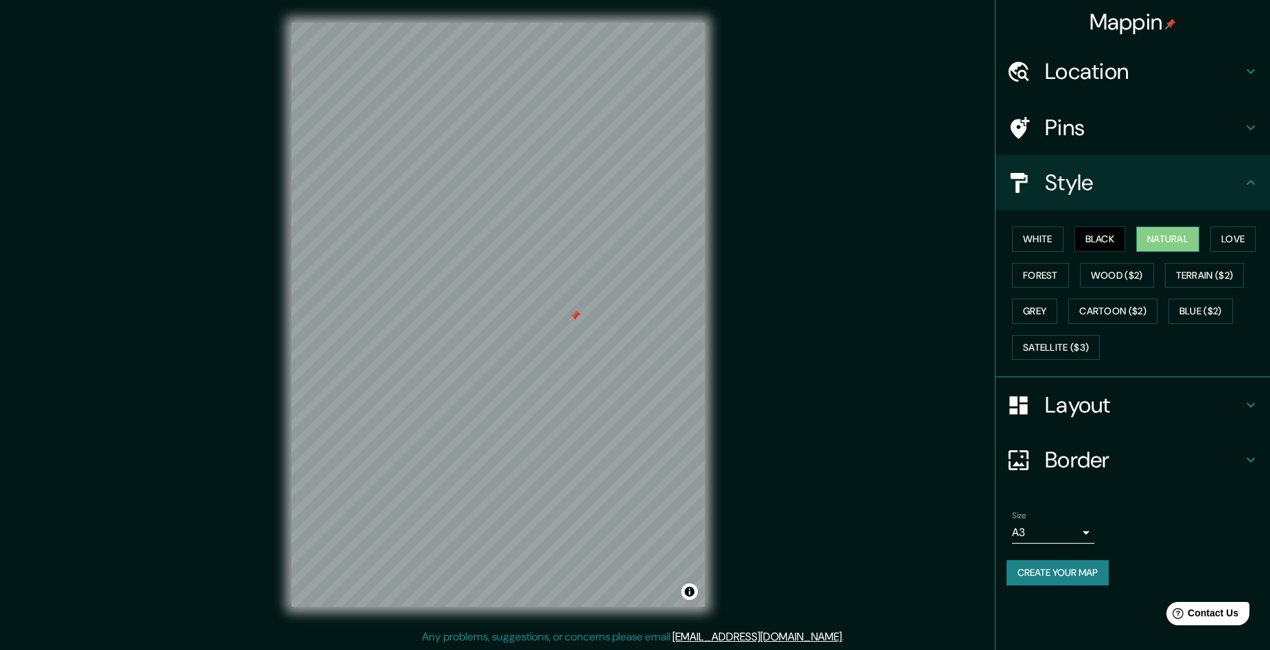
click at [1149, 237] on button "Natural" at bounding box center [1167, 238] width 63 height 25
click at [1230, 236] on button "Love" at bounding box center [1232, 238] width 45 height 25
click at [1047, 281] on button "Forest" at bounding box center [1040, 275] width 57 height 25
click at [1043, 305] on button "Grey" at bounding box center [1034, 310] width 45 height 25
click at [1094, 404] on h4 "Layout" at bounding box center [1144, 404] width 198 height 27
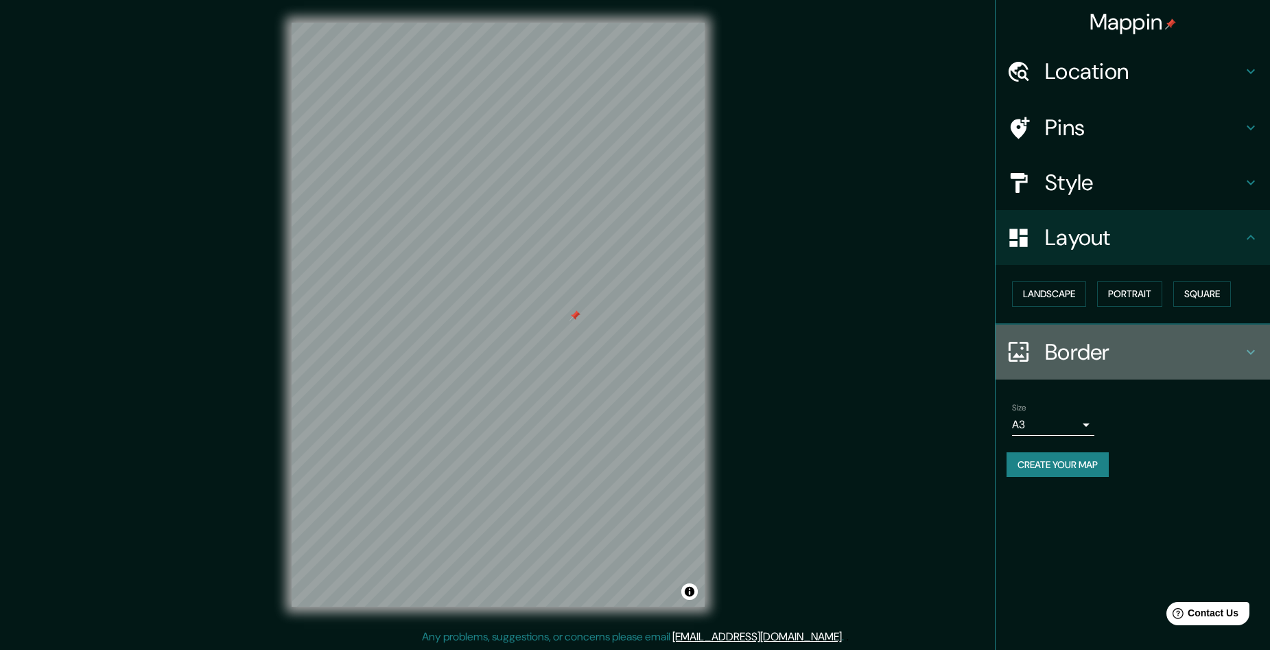
click at [1094, 355] on h4 "Border" at bounding box center [1144, 351] width 198 height 27
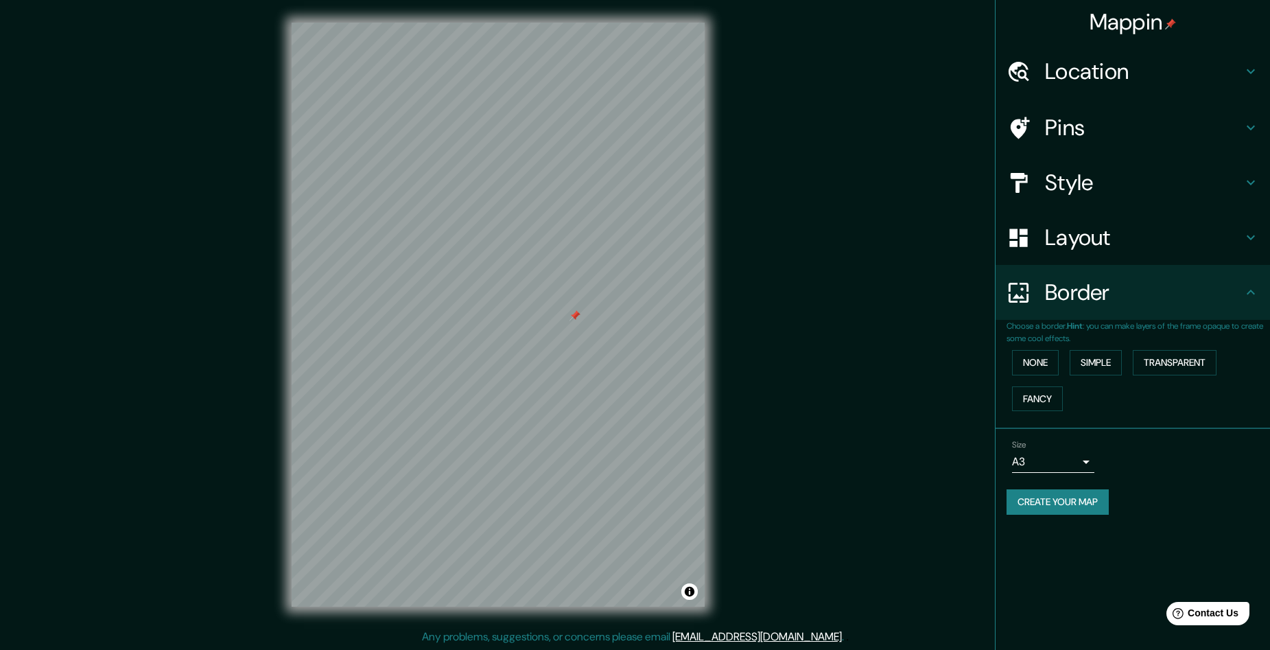
click at [1099, 310] on div "Border" at bounding box center [1133, 292] width 274 height 55
click at [1062, 221] on div "Layout" at bounding box center [1133, 237] width 274 height 55
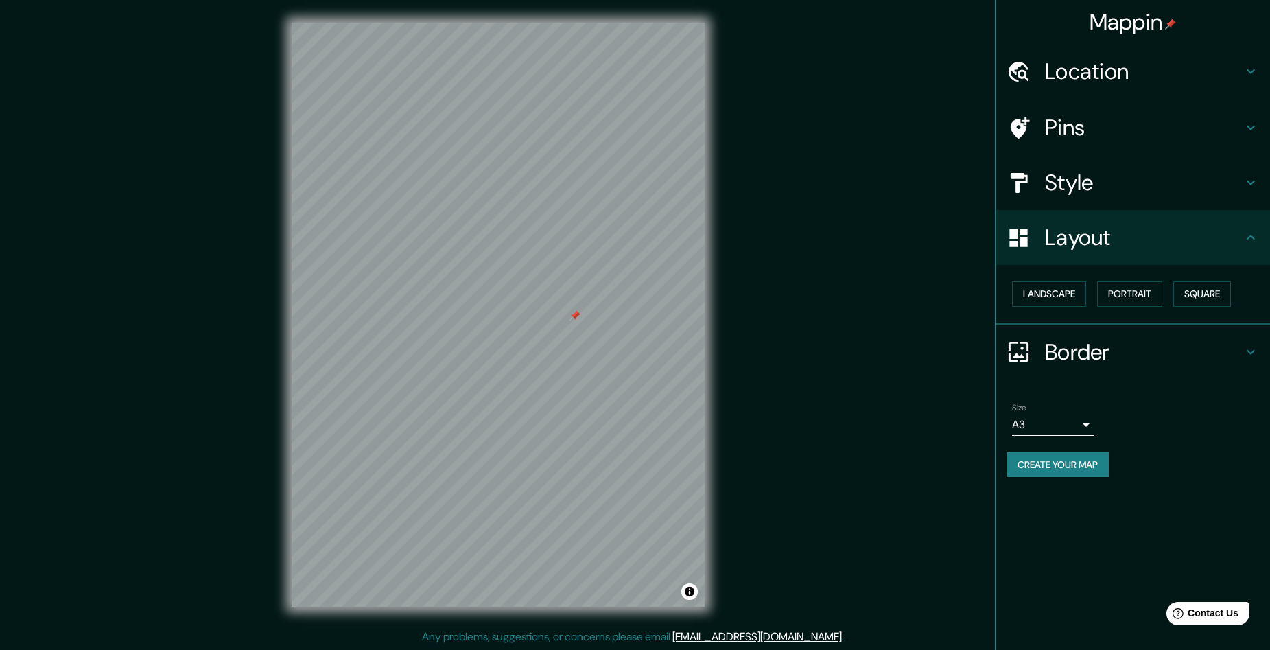
click at [1077, 171] on h4 "Style" at bounding box center [1144, 182] width 198 height 27
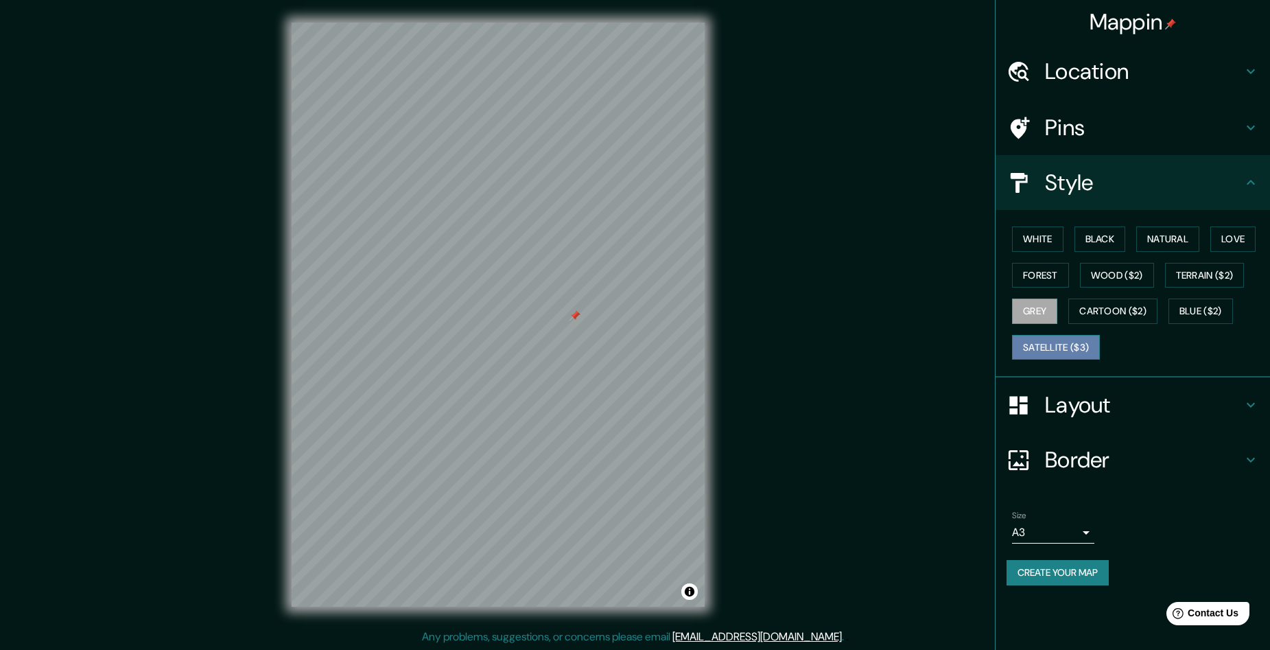
click at [1056, 346] on button "Satellite ($3)" at bounding box center [1056, 347] width 88 height 25
click at [576, 318] on div at bounding box center [574, 315] width 11 height 11
